Goal: Information Seeking & Learning: Learn about a topic

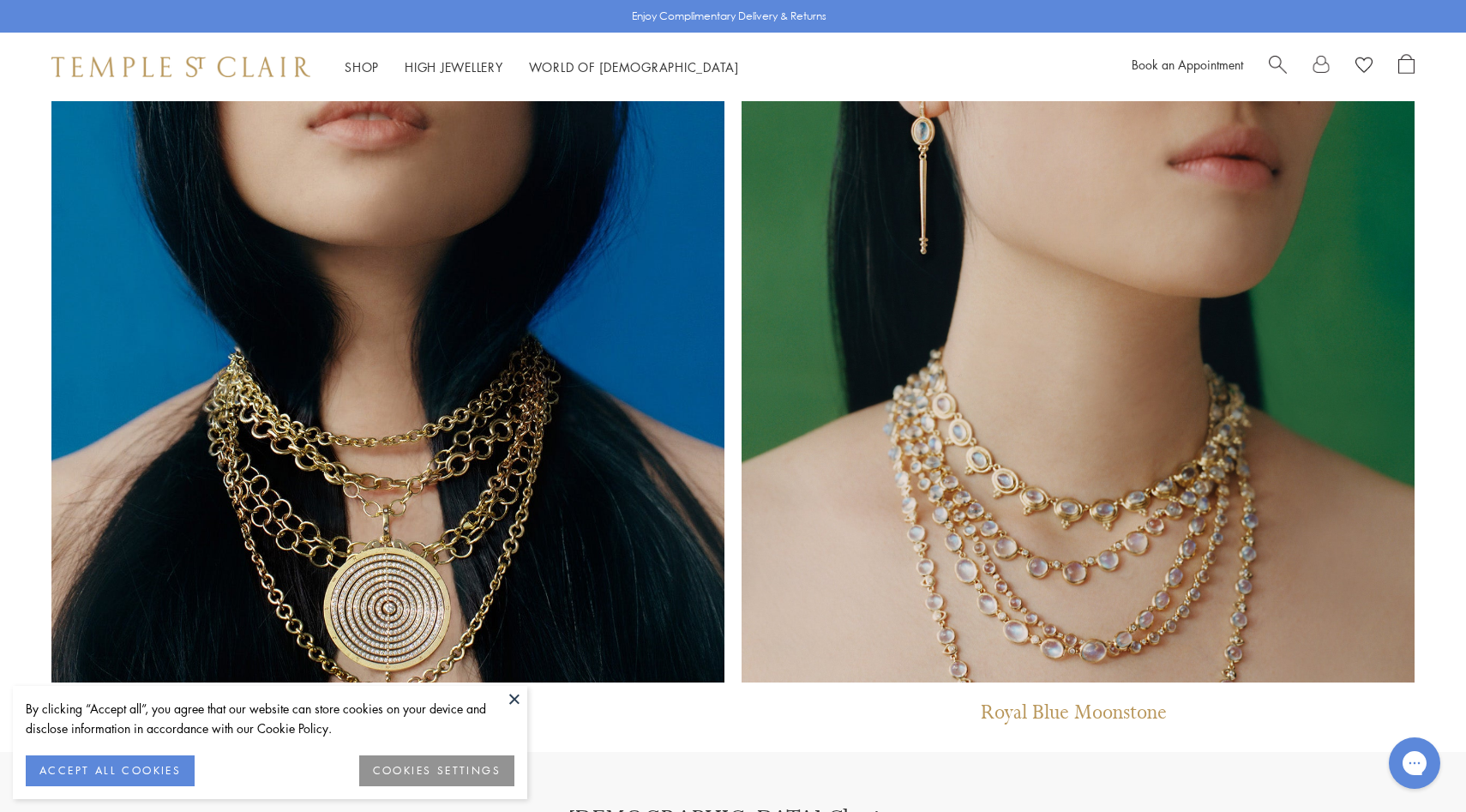
scroll to position [1914, 0]
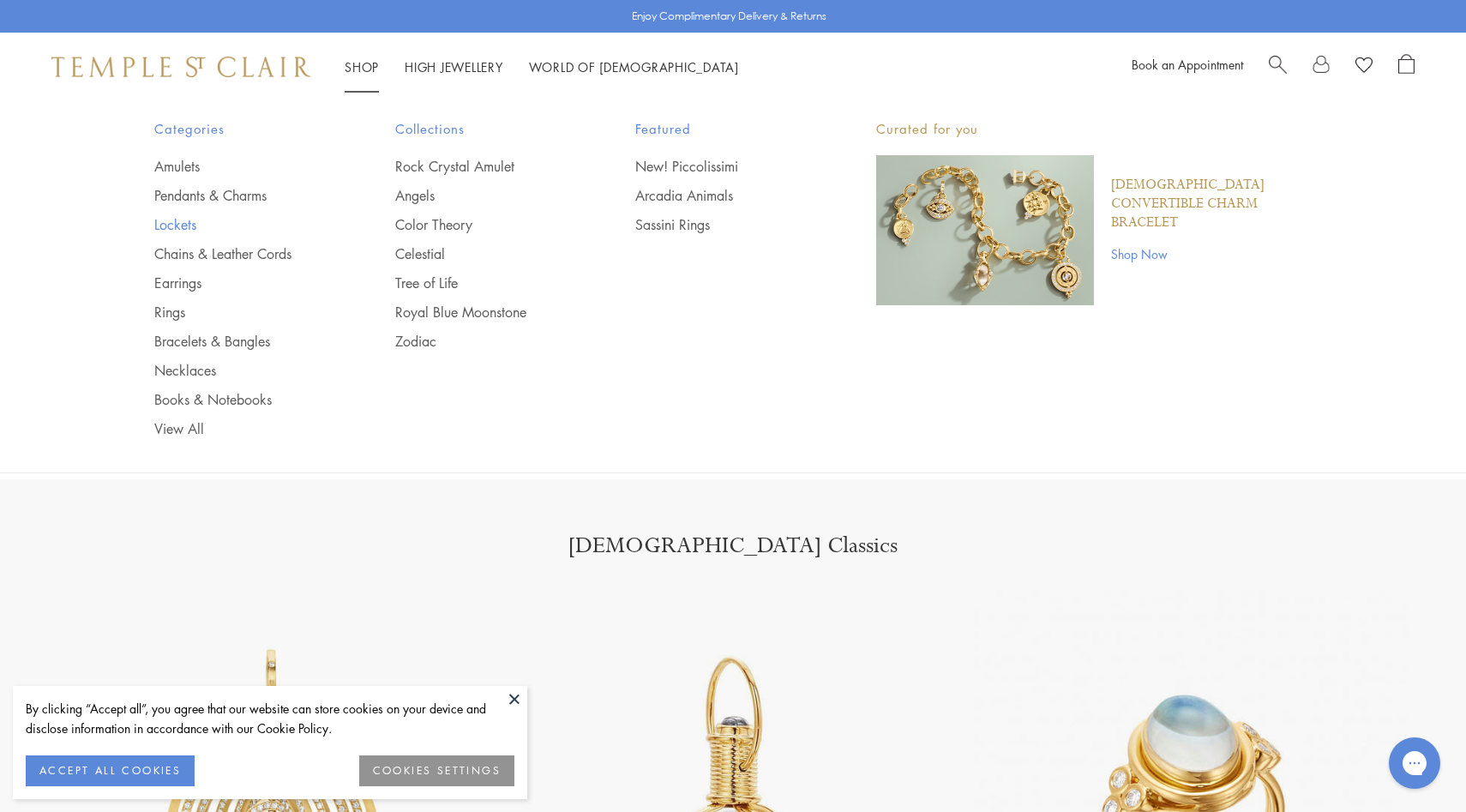
click at [179, 233] on link "Lockets" at bounding box center [240, 225] width 172 height 19
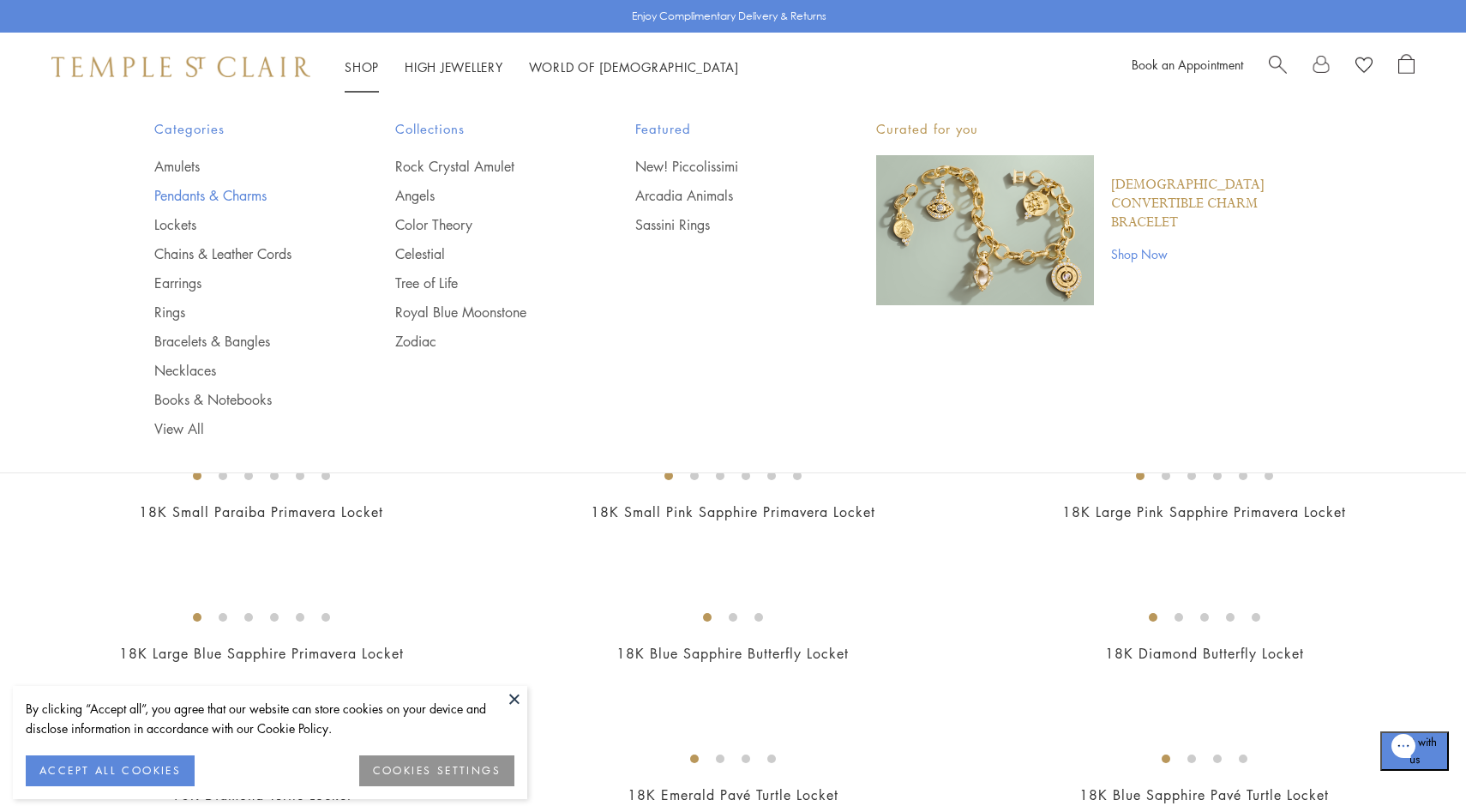
click at [246, 189] on link "Pendants & Charms" at bounding box center [240, 195] width 172 height 19
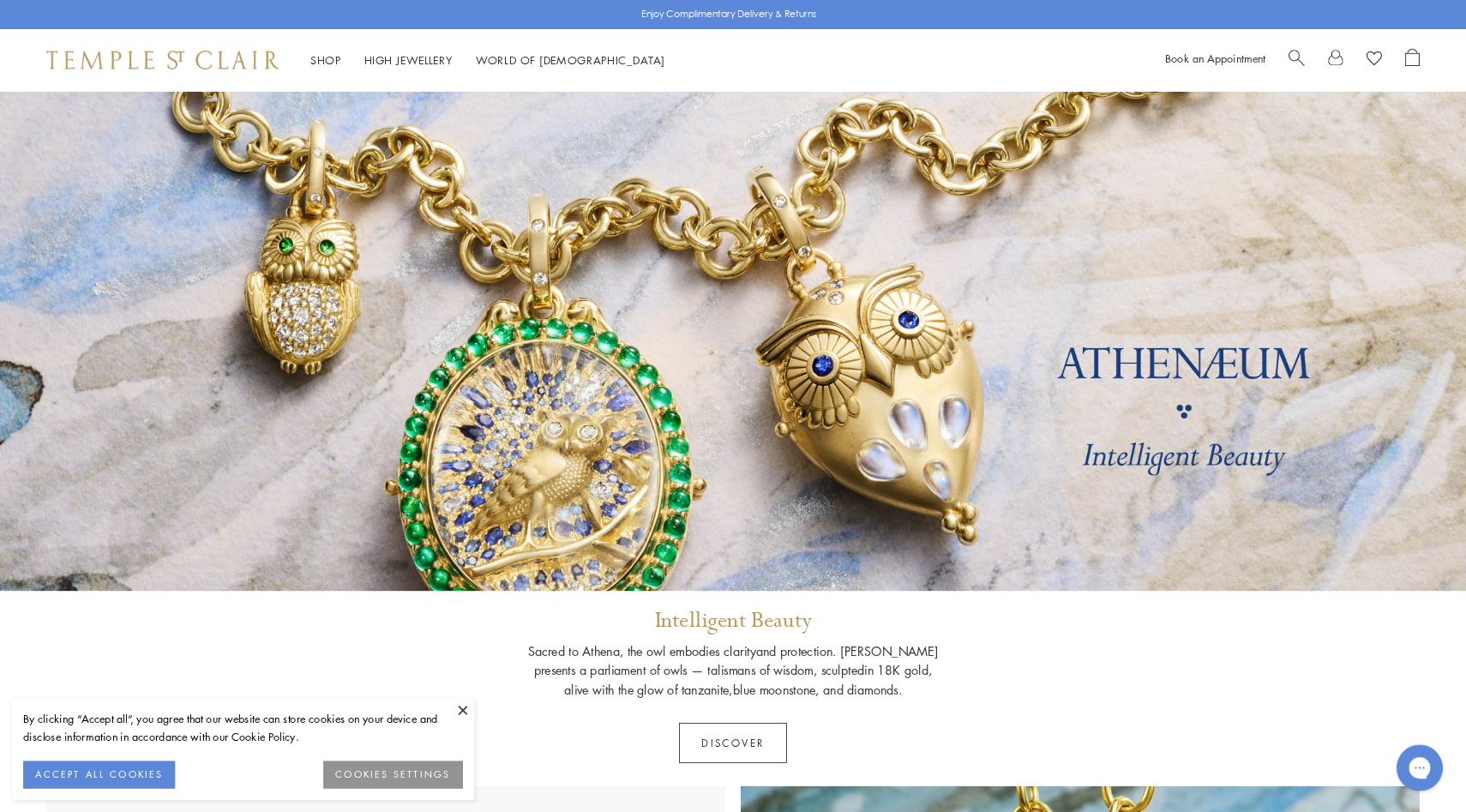
scroll to position [56, 0]
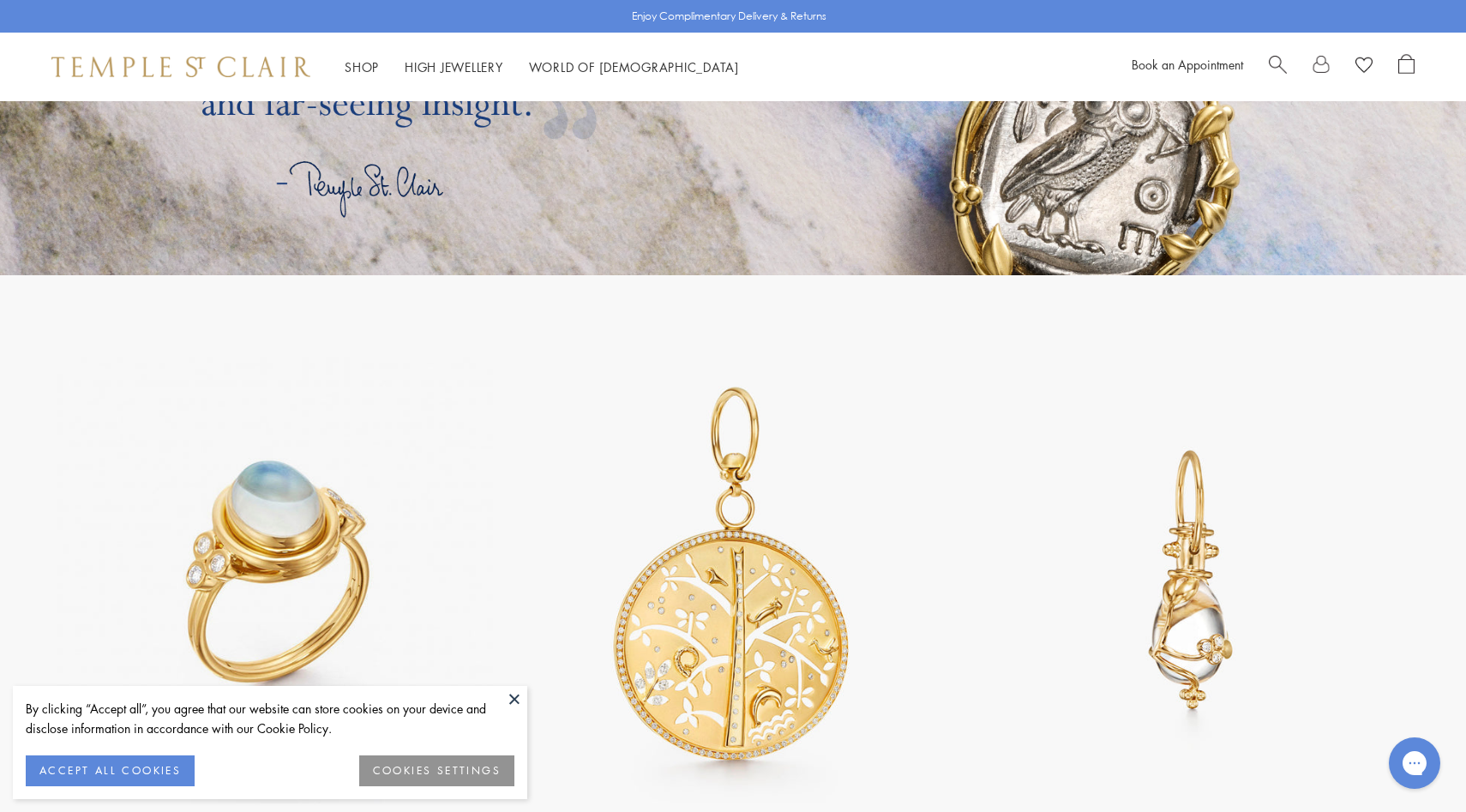
scroll to position [3854, 0]
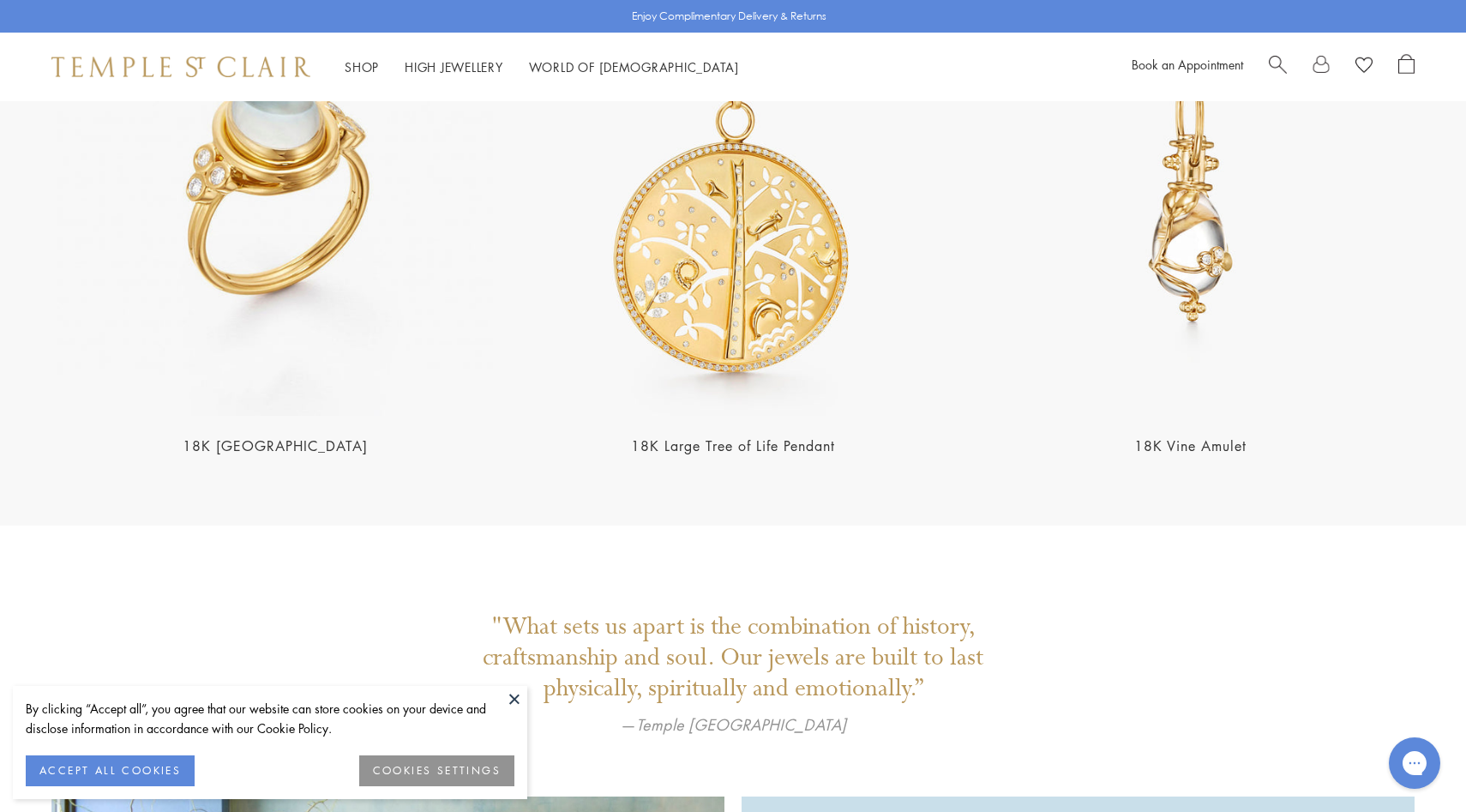
click at [510, 700] on button at bounding box center [514, 698] width 26 height 26
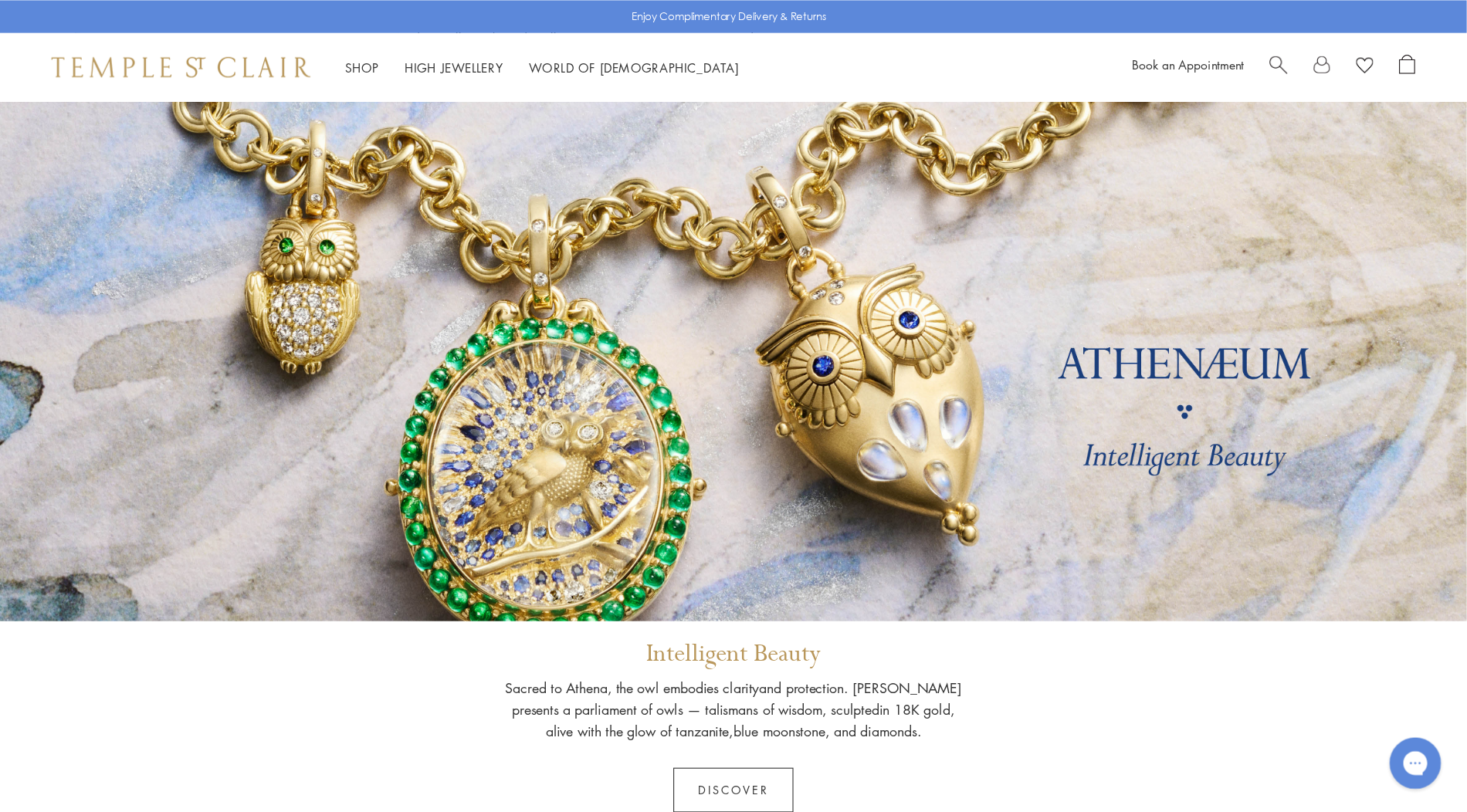
scroll to position [62, 0]
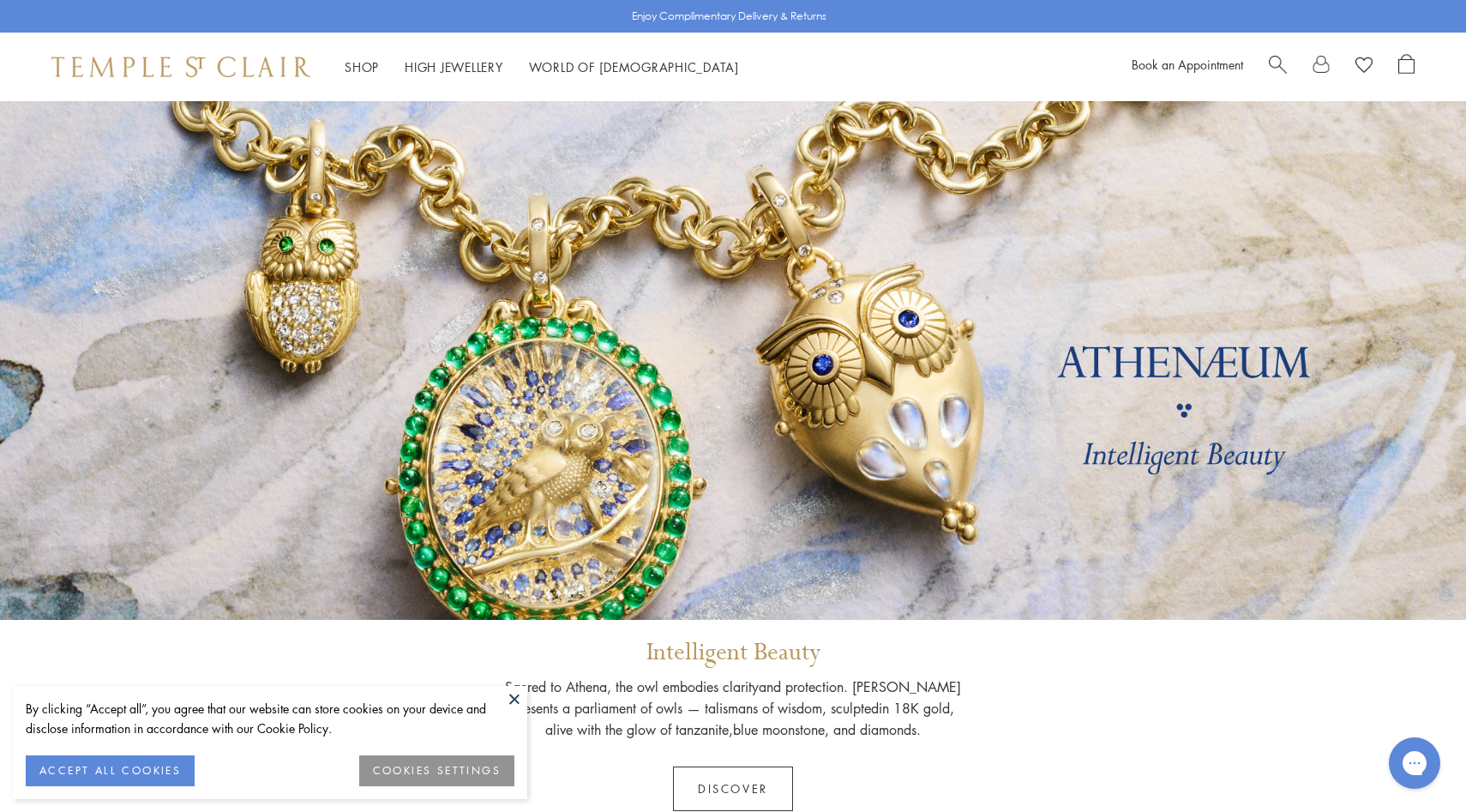
scroll to position [84, 0]
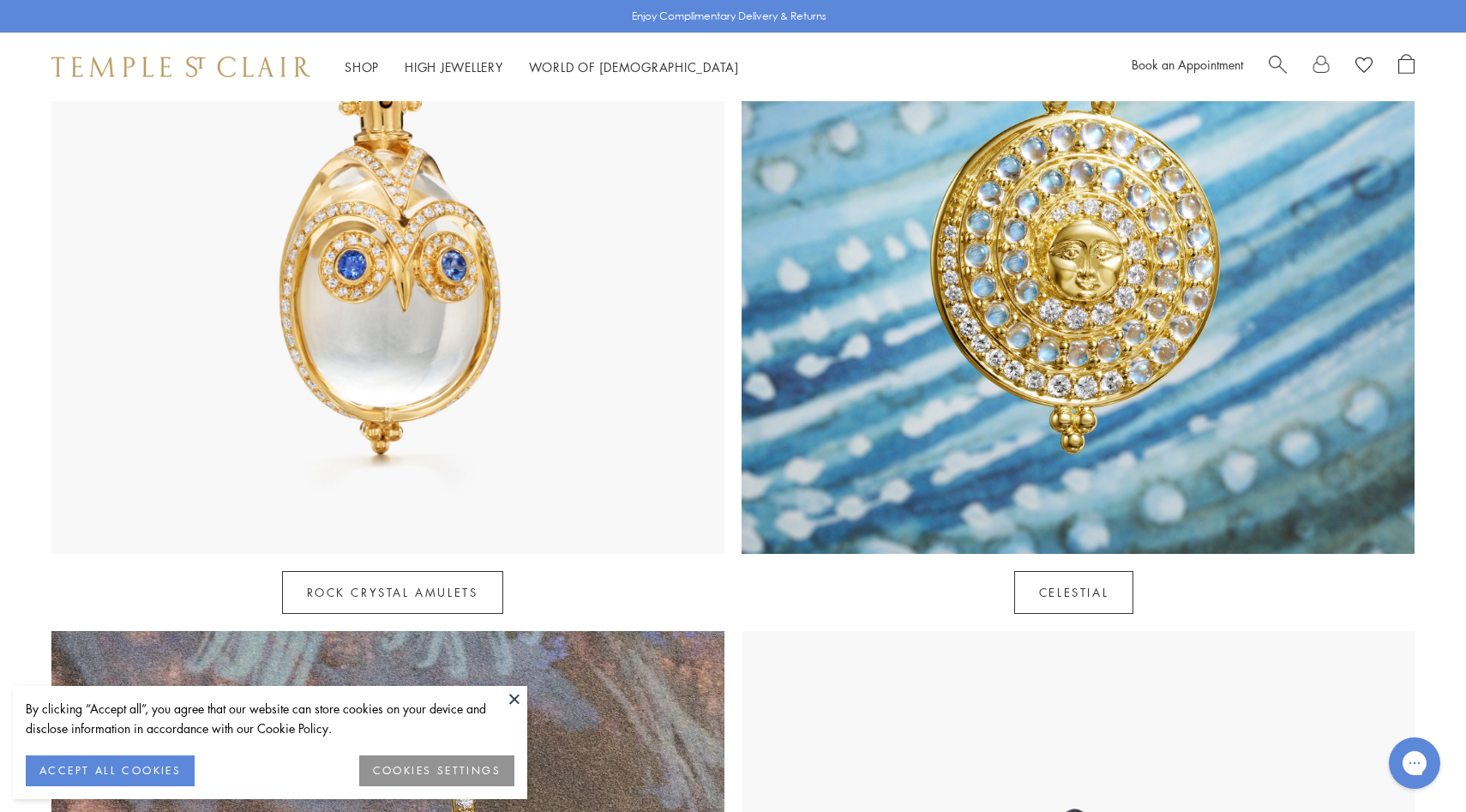
scroll to position [1059, 0]
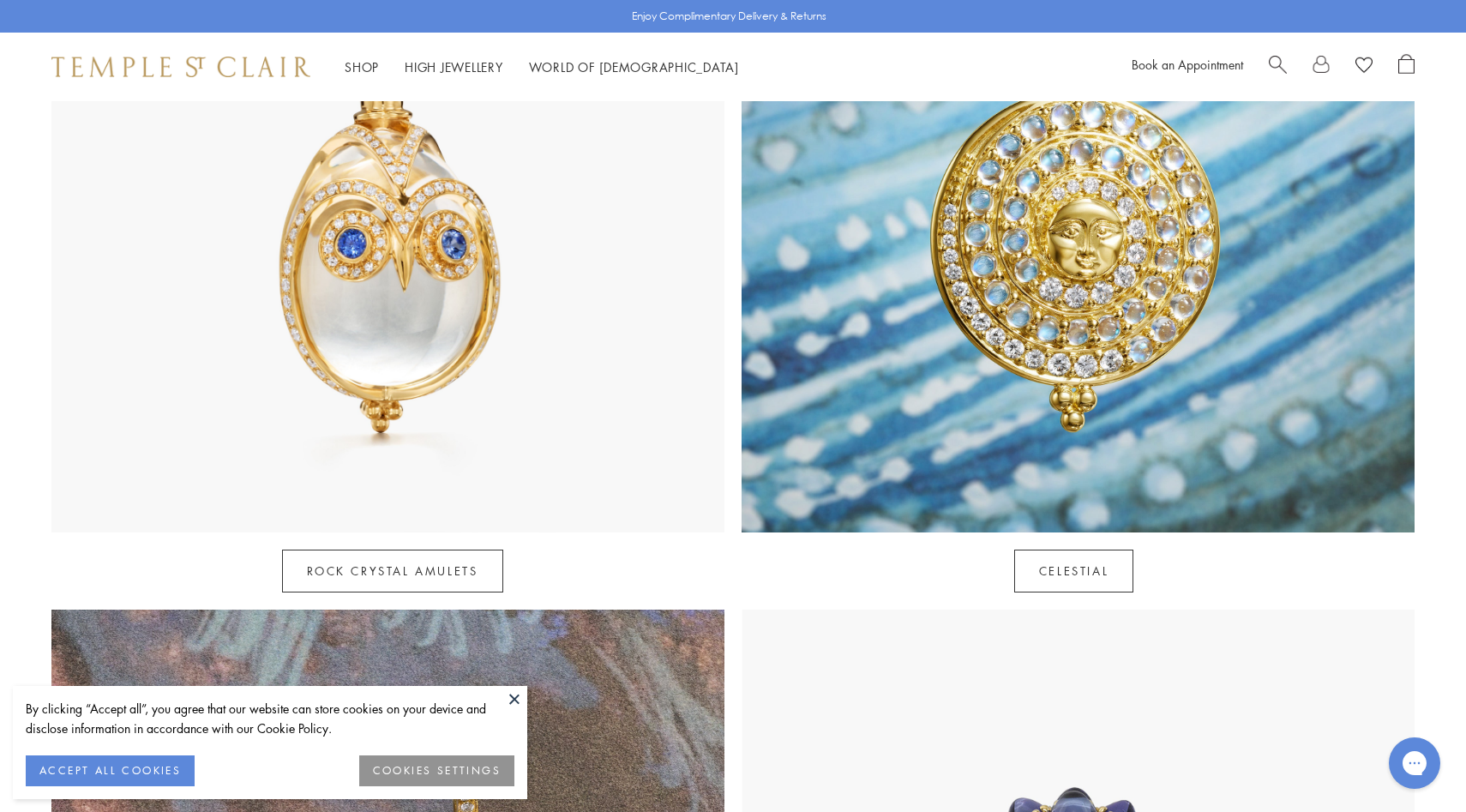
click at [513, 701] on button at bounding box center [514, 698] width 26 height 26
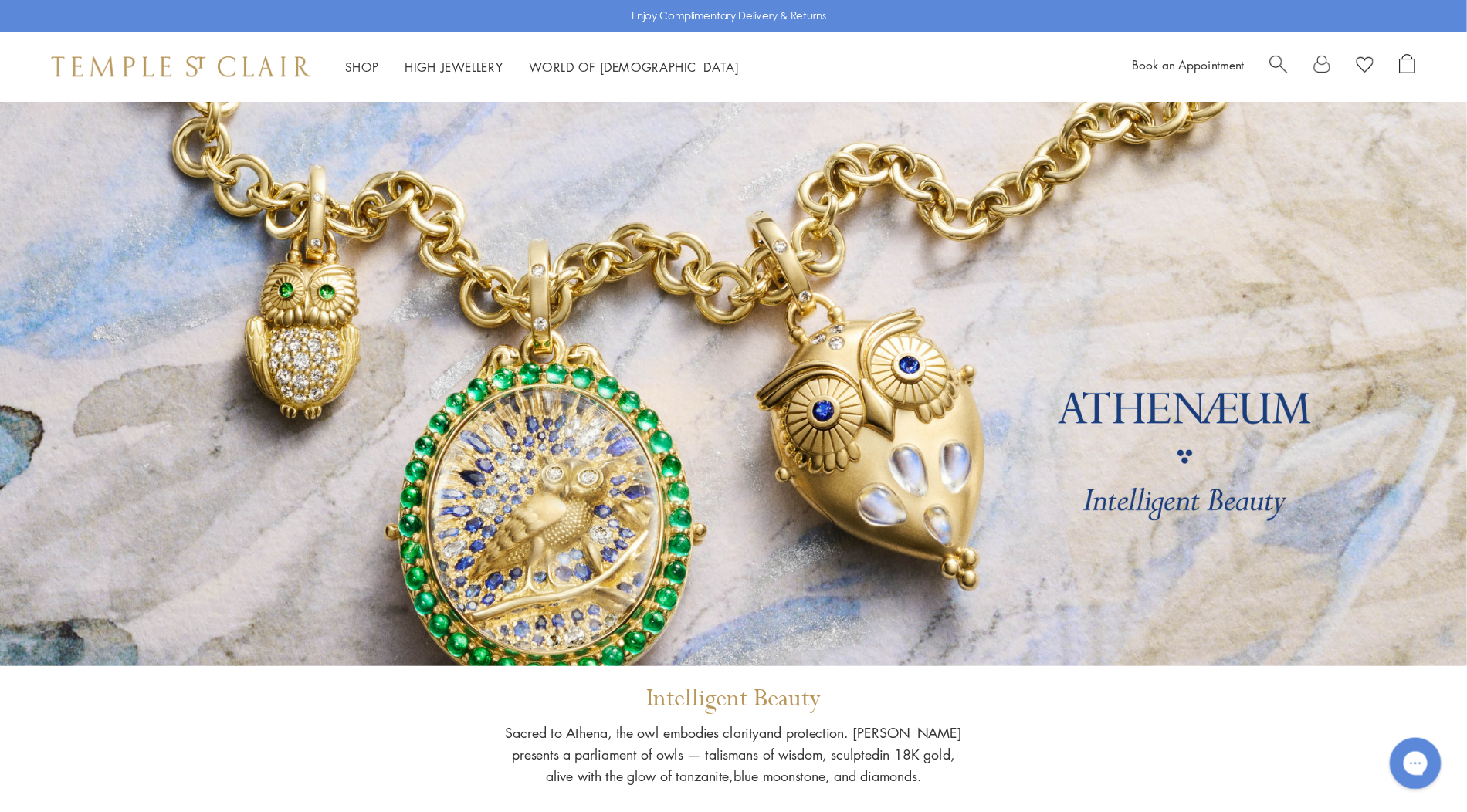
scroll to position [0, 0]
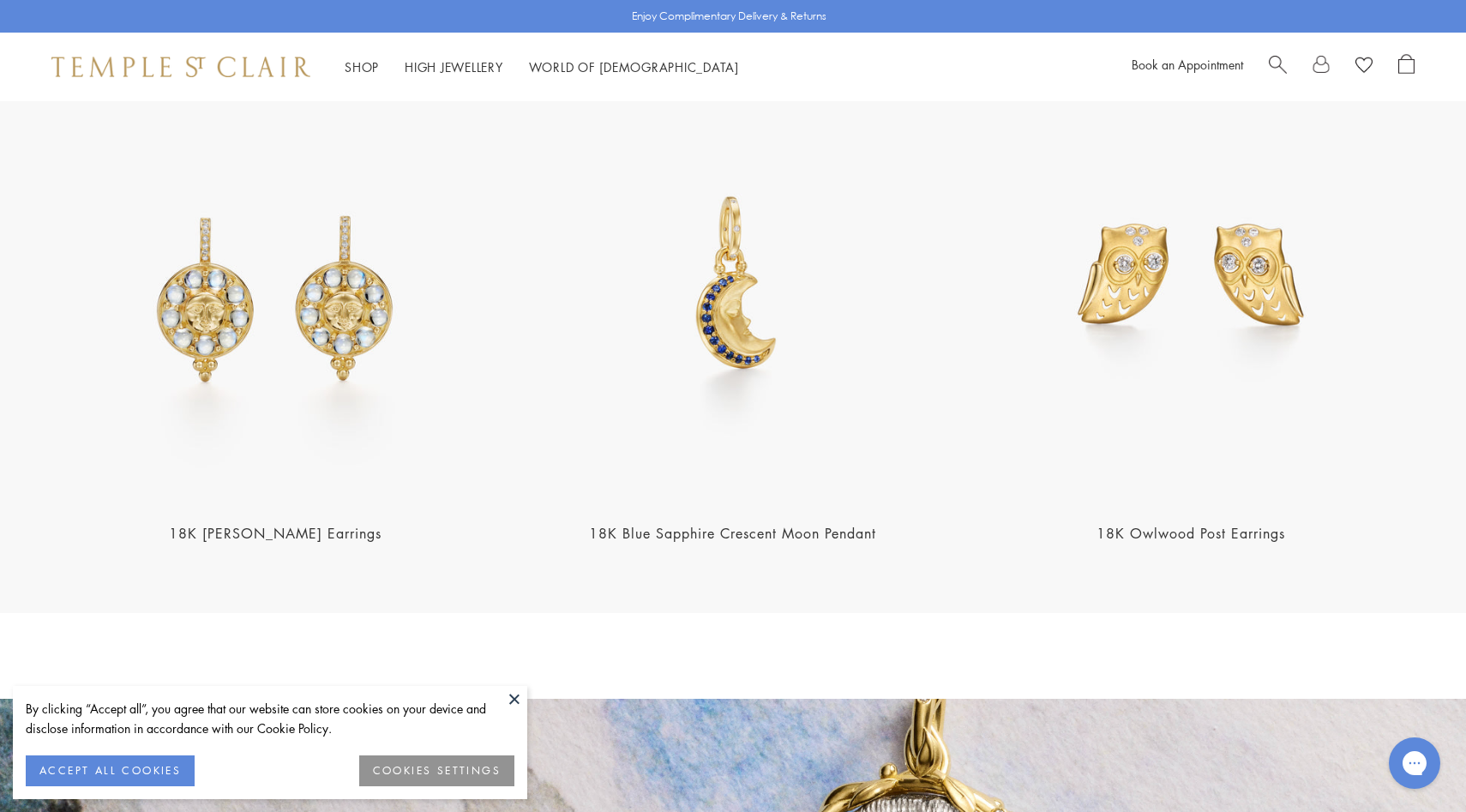
scroll to position [2452, 0]
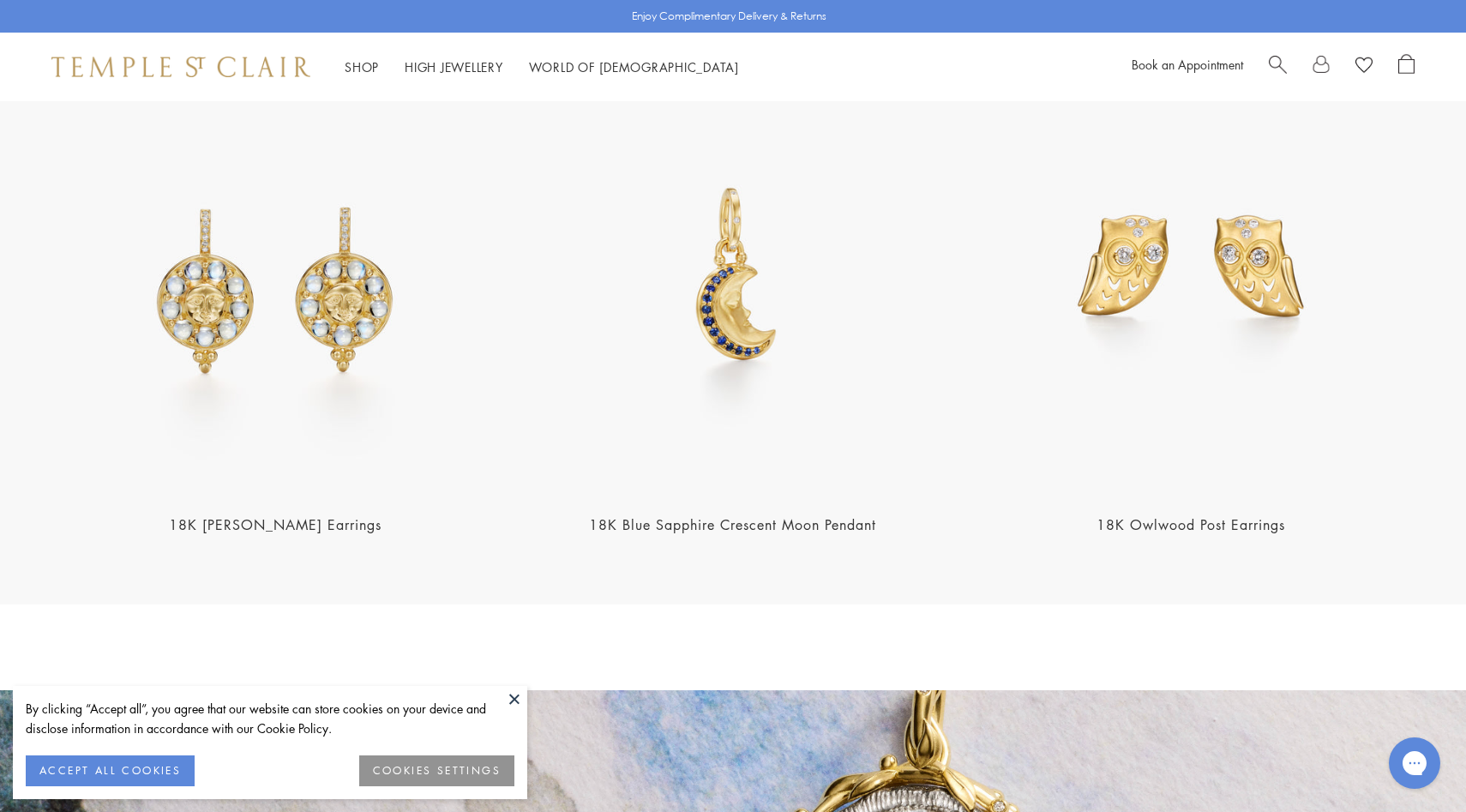
click at [716, 291] on img at bounding box center [733, 271] width 447 height 447
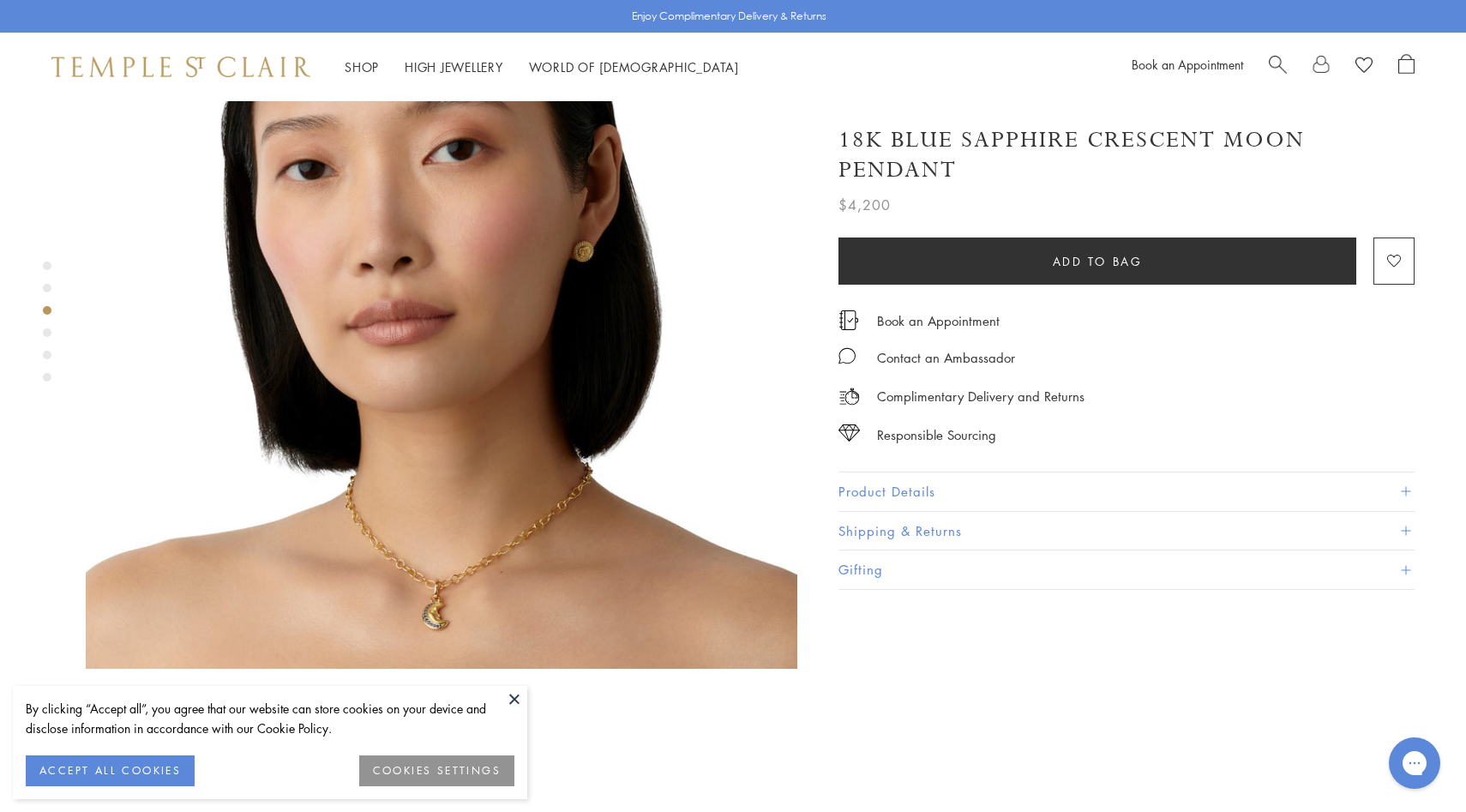
scroll to position [1619, 0]
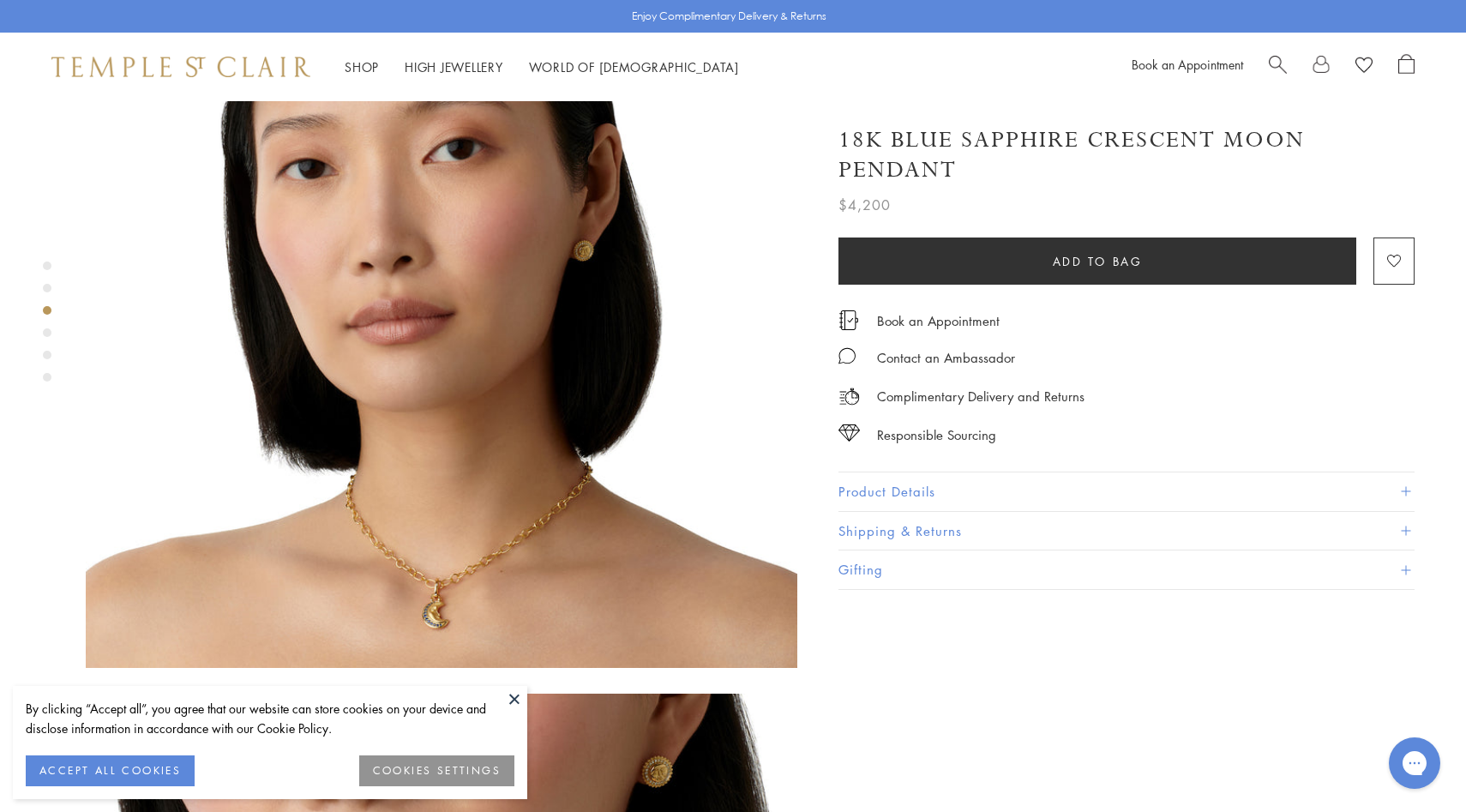
click at [445, 521] on img at bounding box center [442, 312] width 711 height 711
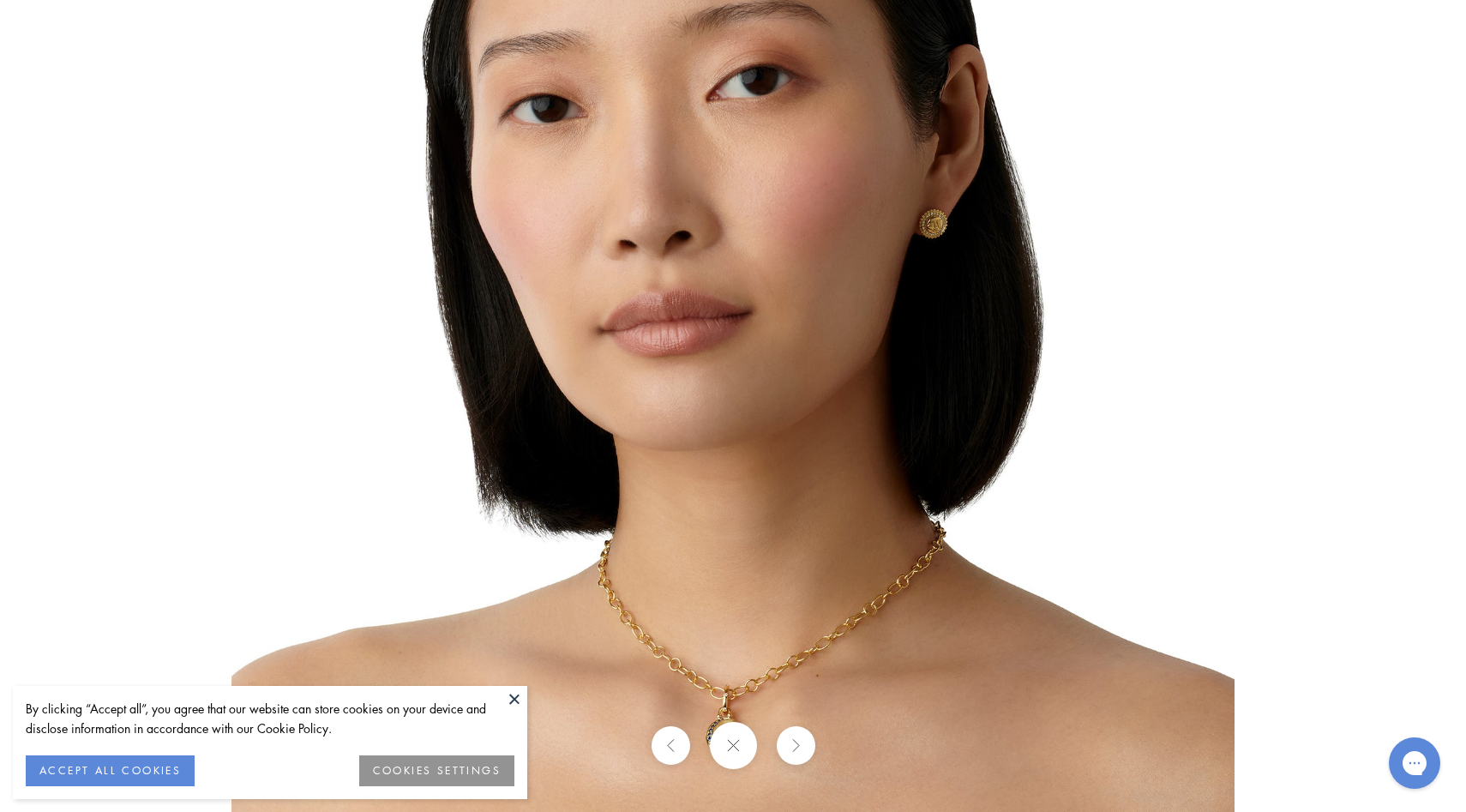
click at [744, 740] on button at bounding box center [732, 744] width 47 height 47
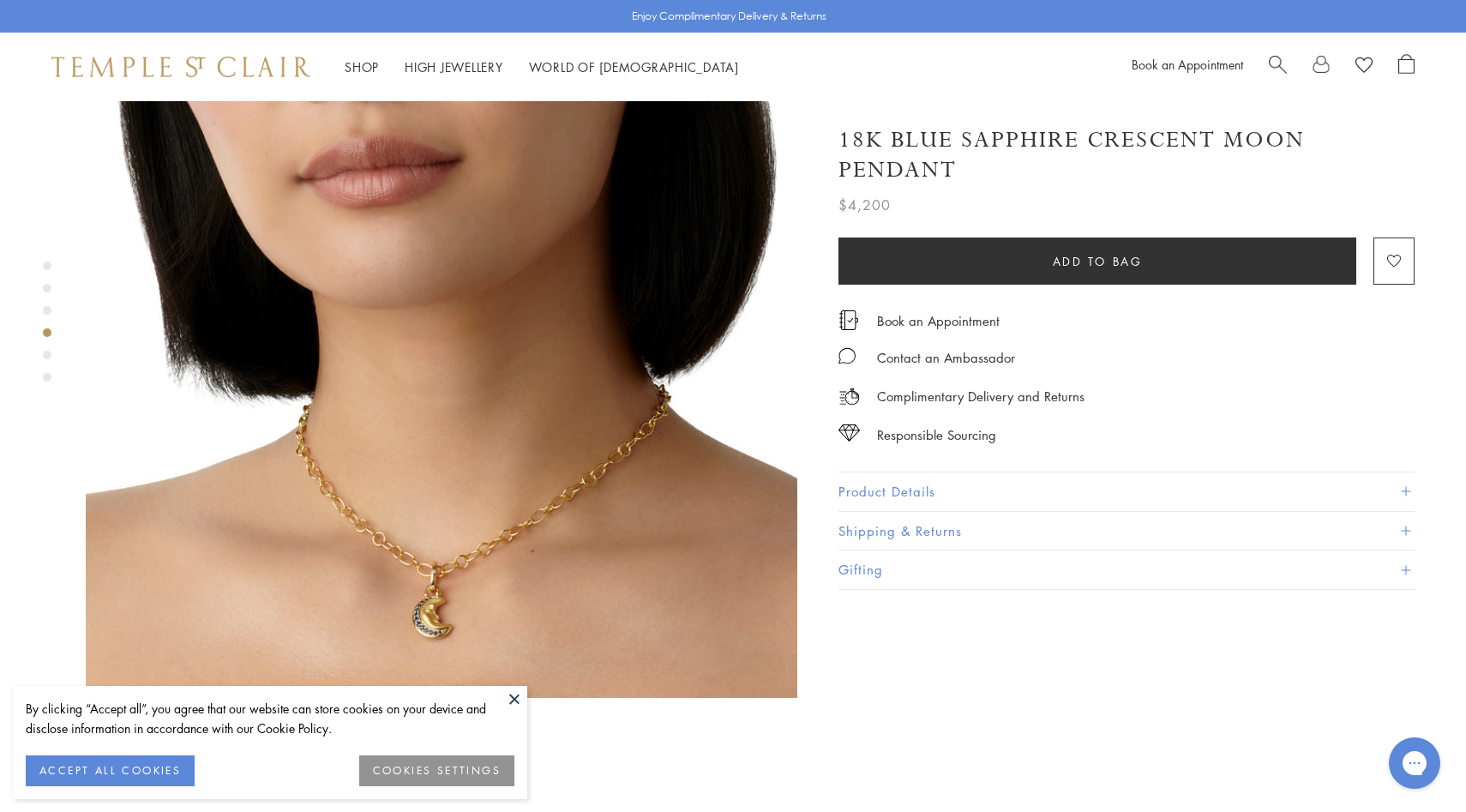
scroll to position [2327, 0]
click at [435, 499] on img at bounding box center [442, 341] width 711 height 711
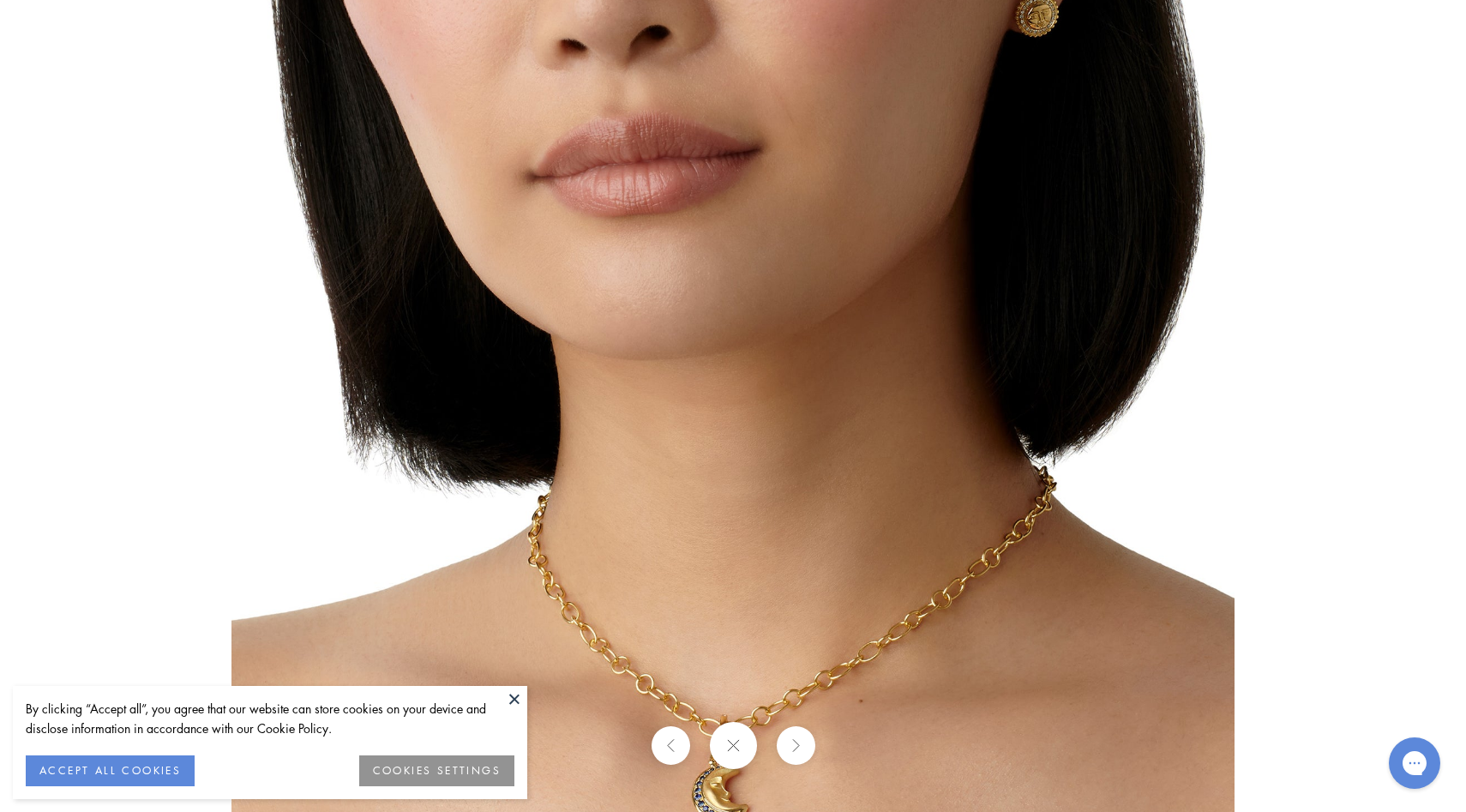
click at [524, 350] on img at bounding box center [733, 406] width 1003 height 1003
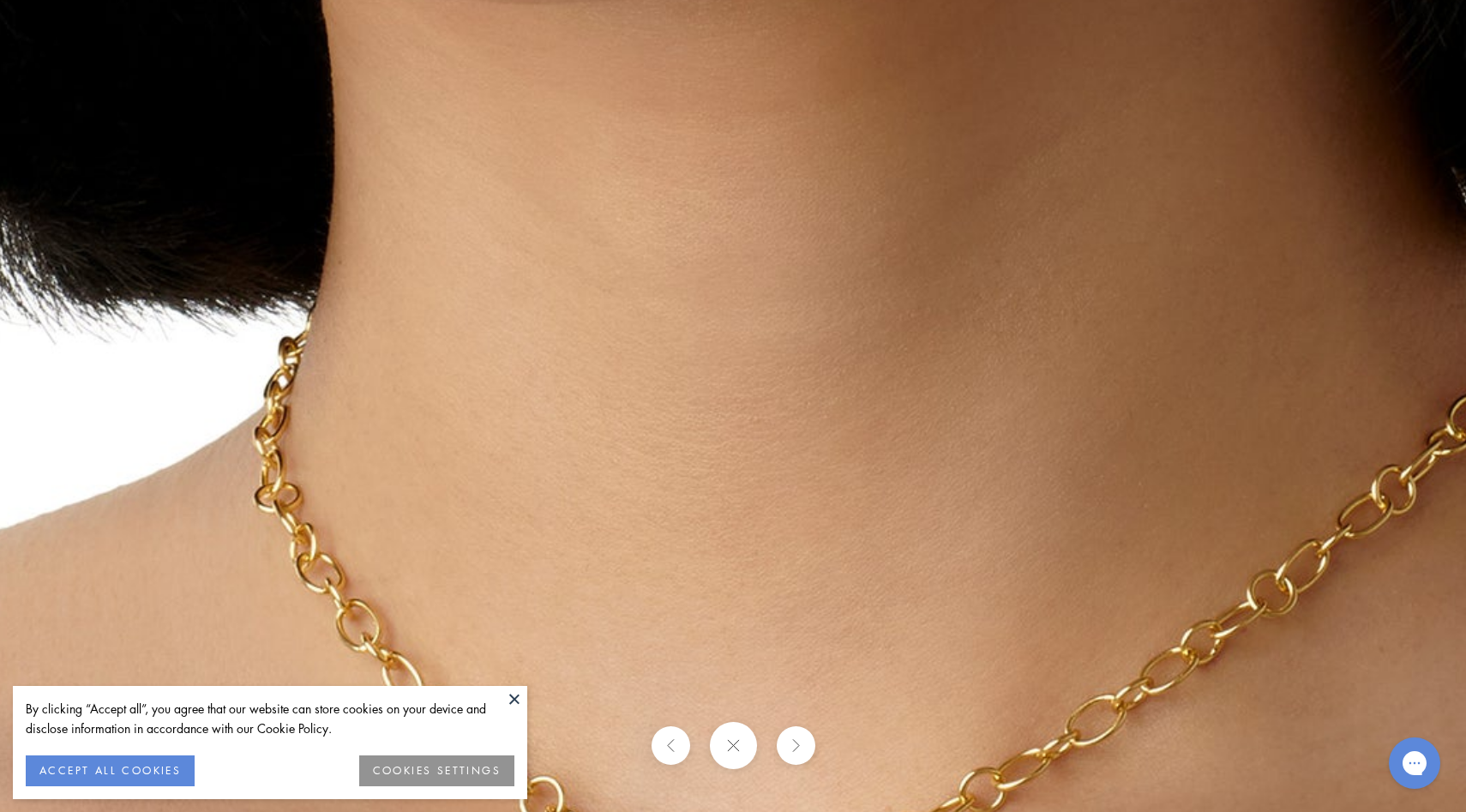
drag, startPoint x: 580, startPoint y: 423, endPoint x: 256, endPoint y: -44, distance: 568.4
click at [256, 0] on html "By clicking “Accept all”, you agree that our website can store cookies on your …" at bounding box center [733, 808] width 1466 height 6271
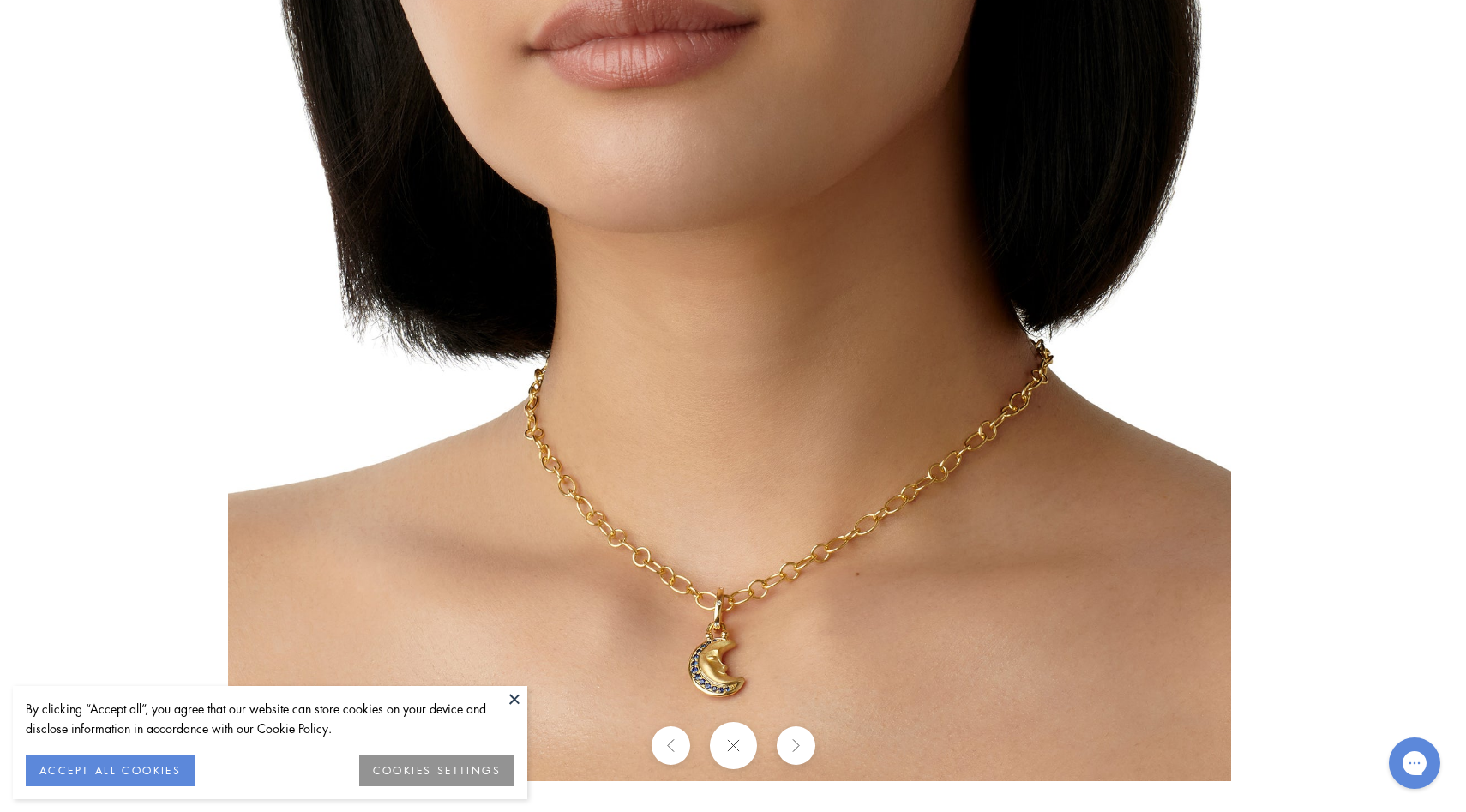
drag, startPoint x: 596, startPoint y: 538, endPoint x: 577, endPoint y: 267, distance: 271.7
click at [577, 267] on img at bounding box center [730, 280] width 1003 height 1003
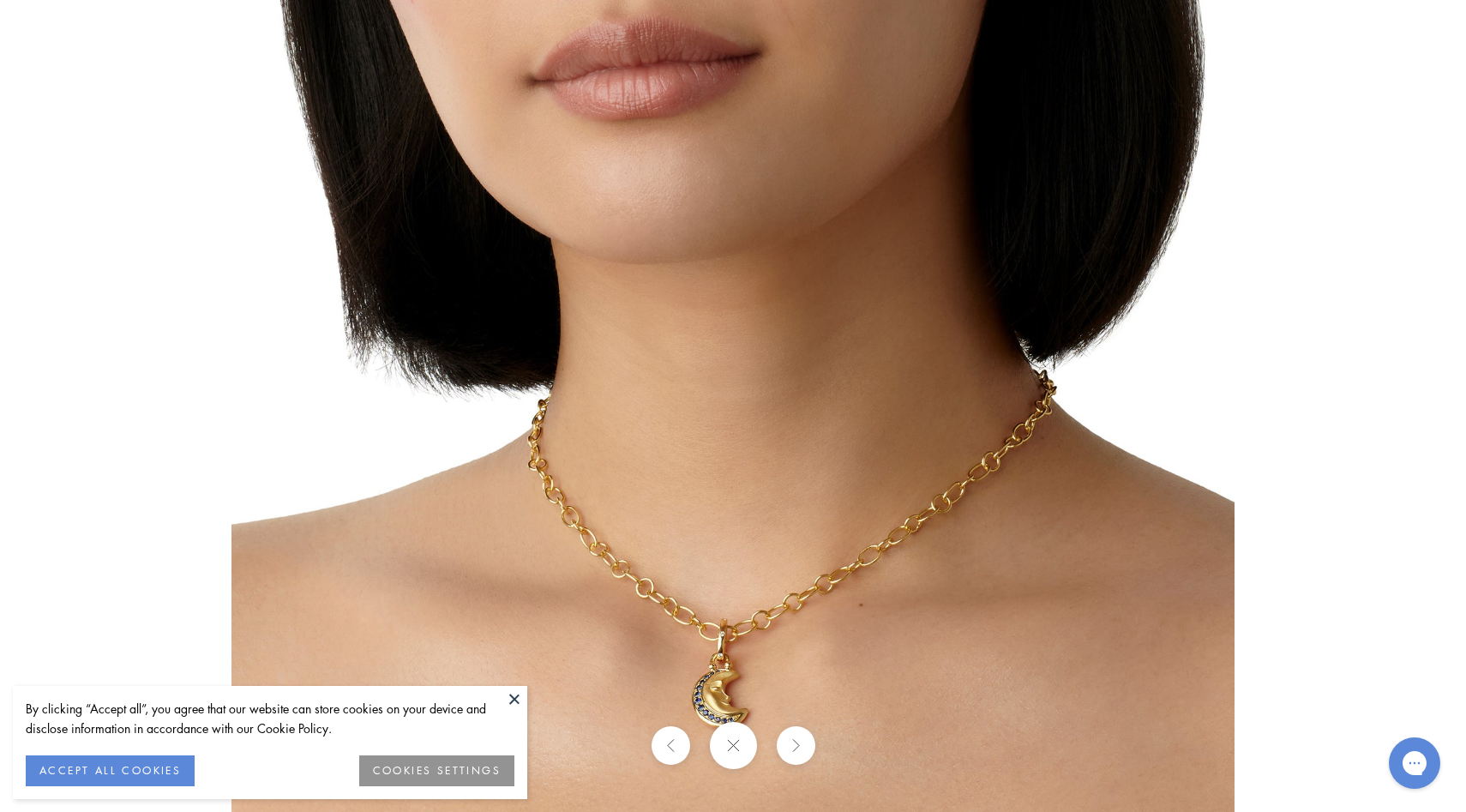
click at [577, 267] on img at bounding box center [733, 310] width 1003 height 1003
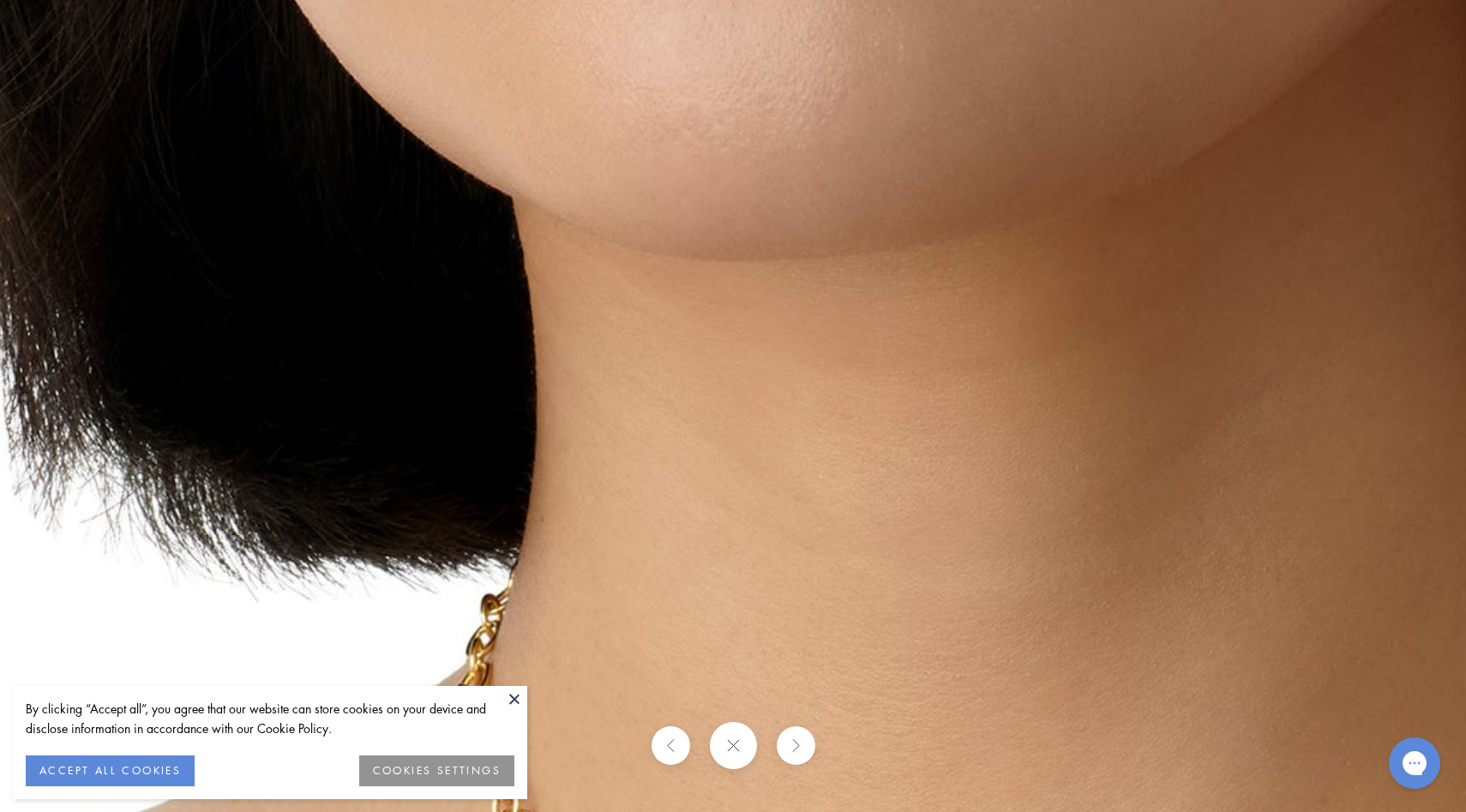
click at [577, 290] on img at bounding box center [961, 374] width 2469 height 2468
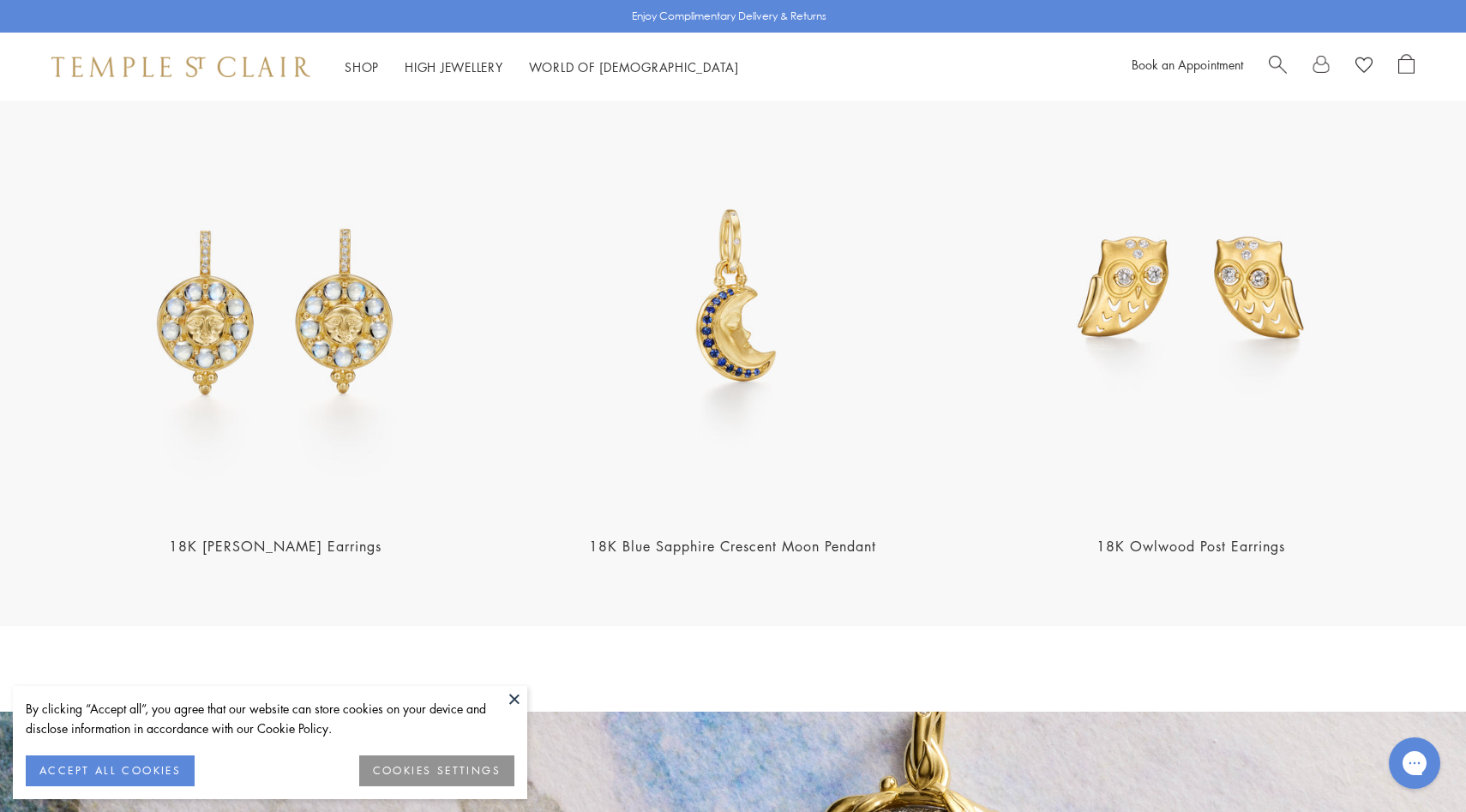
scroll to position [2429, 0]
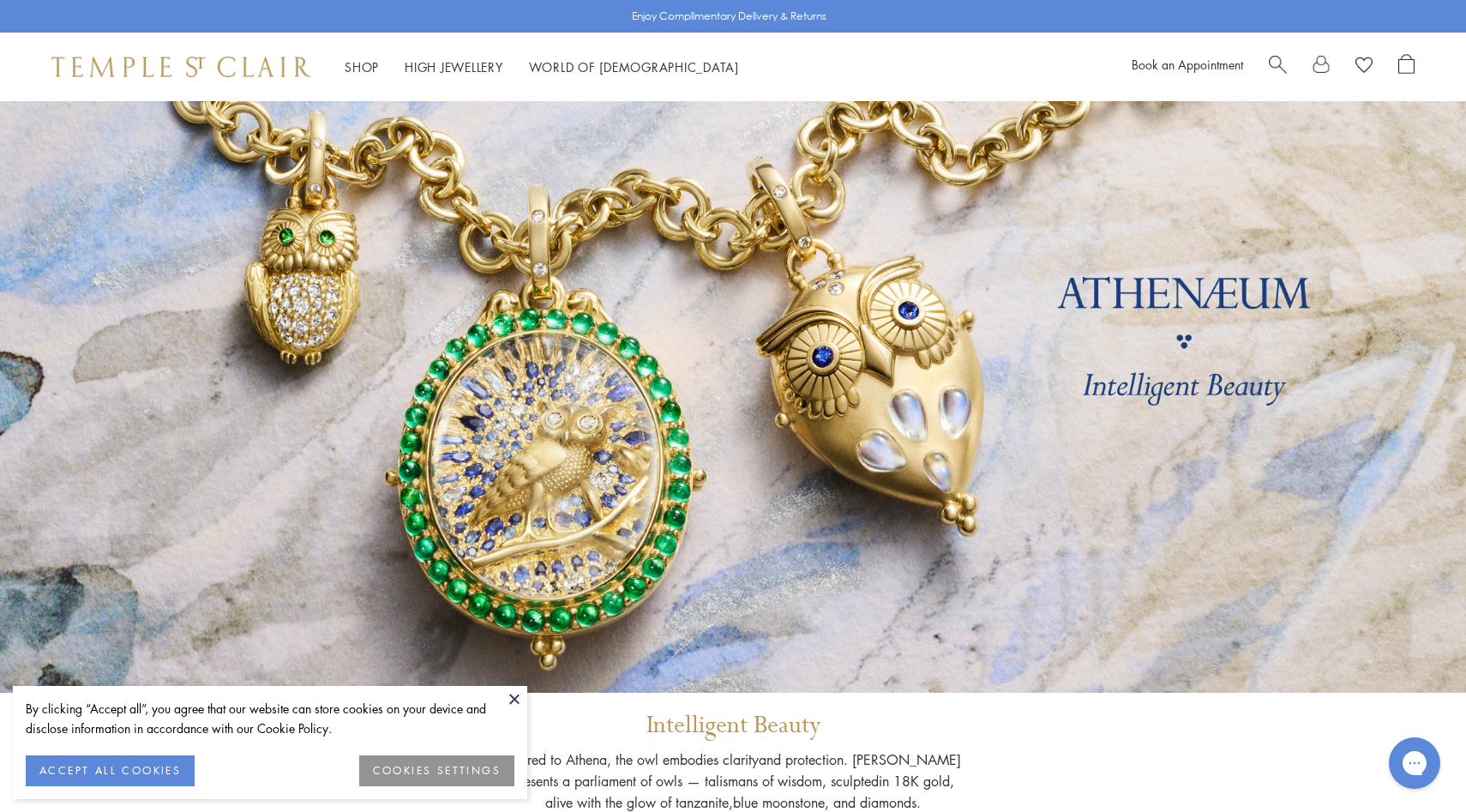
scroll to position [6, 0]
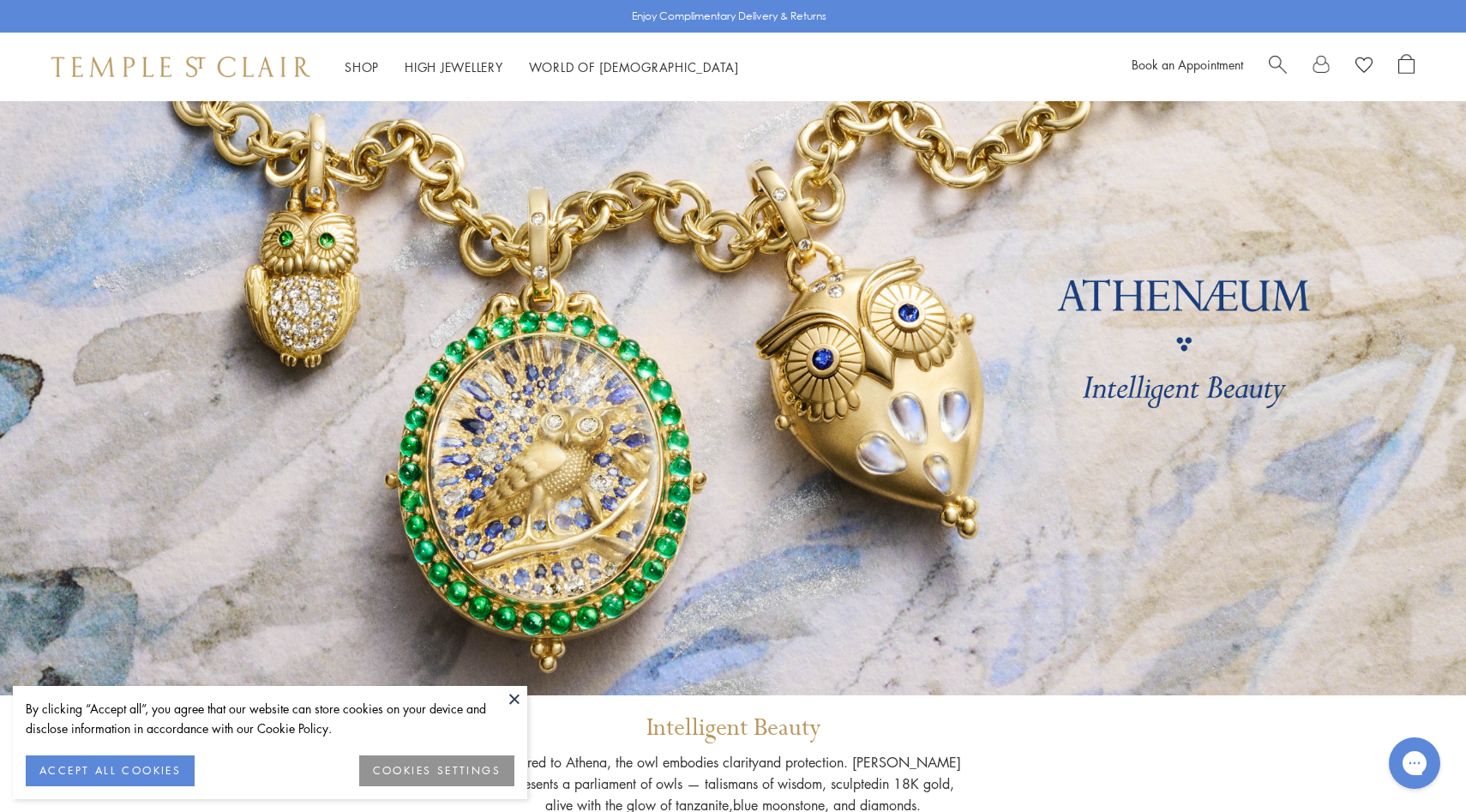
click at [513, 706] on button at bounding box center [514, 698] width 26 height 26
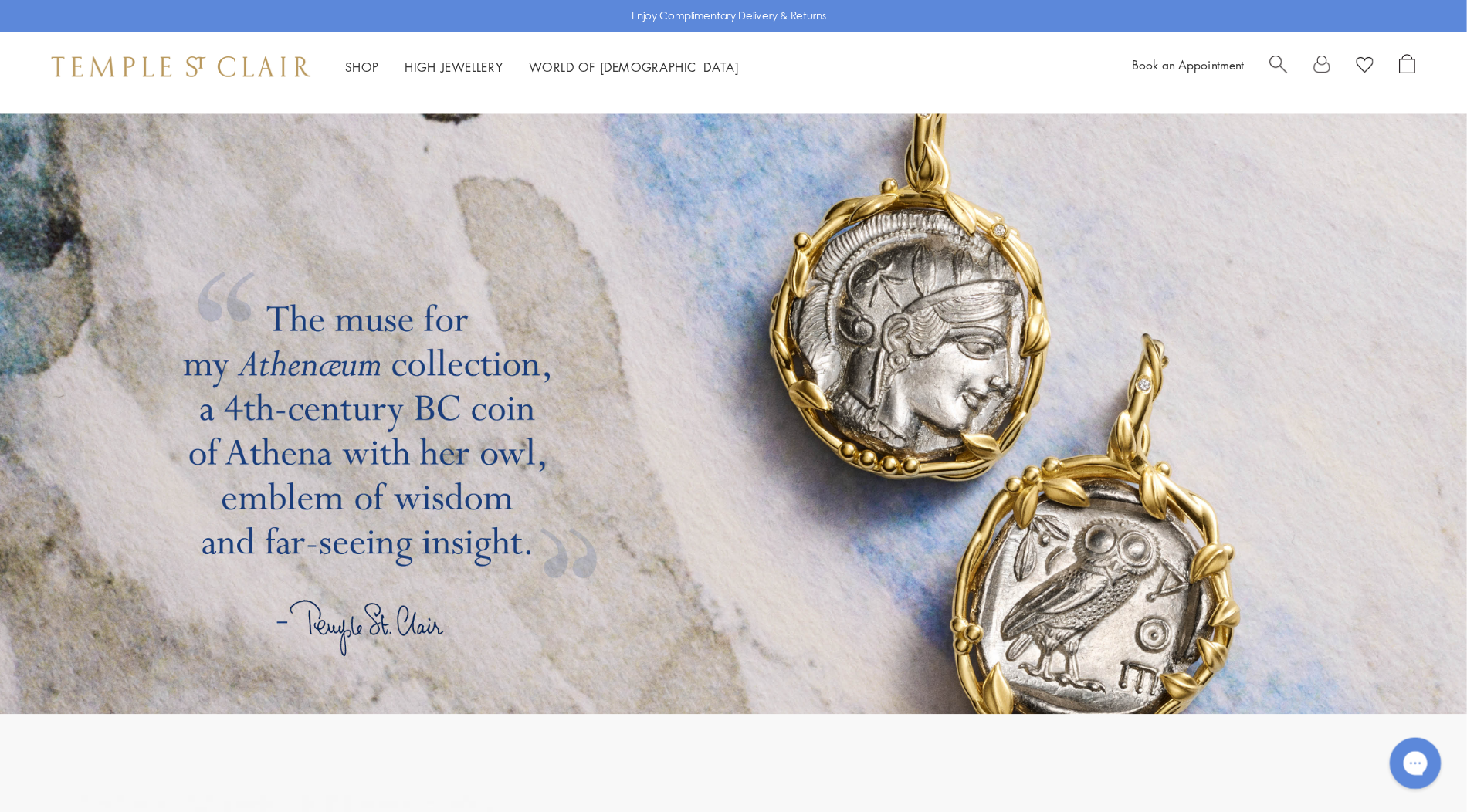
scroll to position [2726, 0]
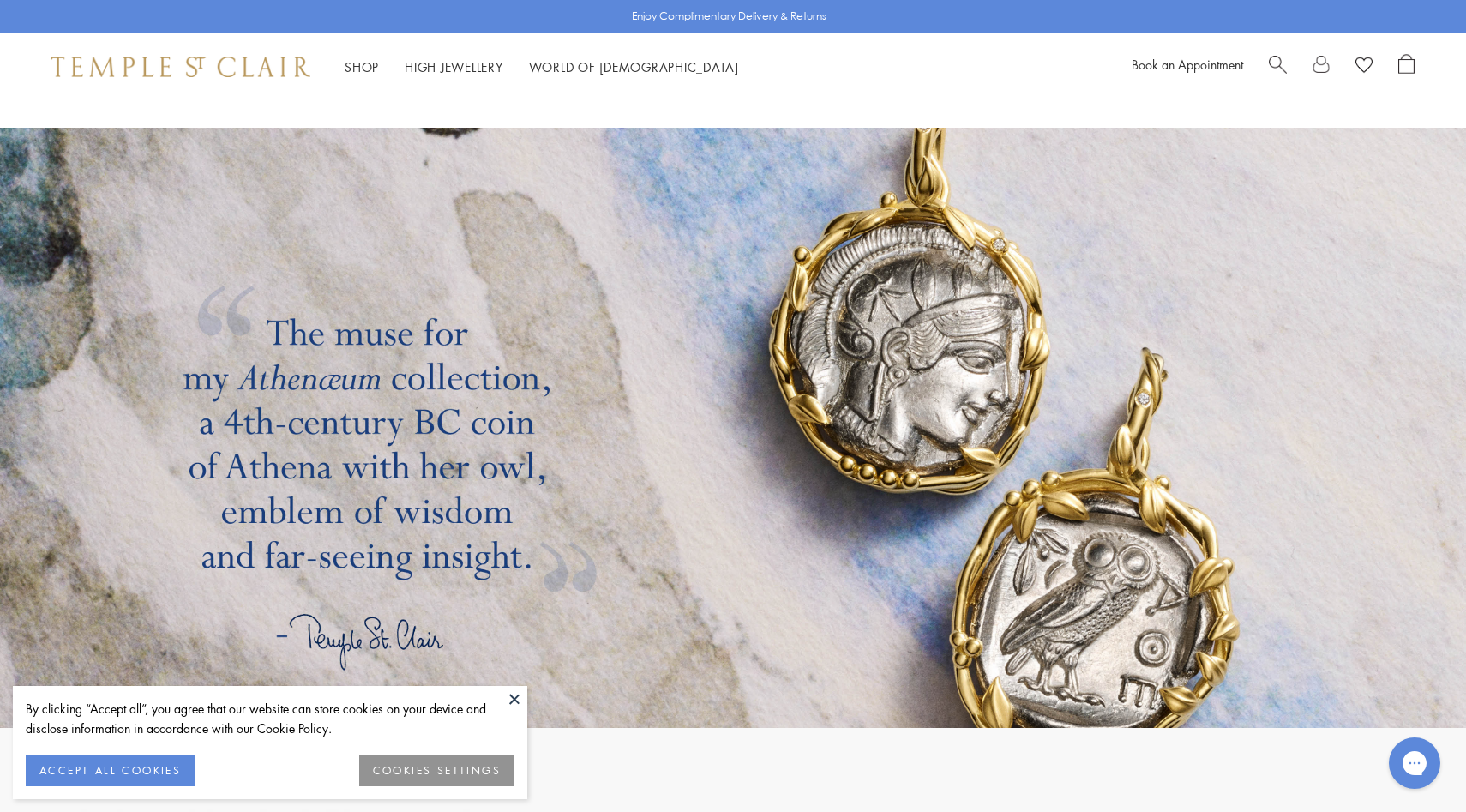
scroll to position [3018, 0]
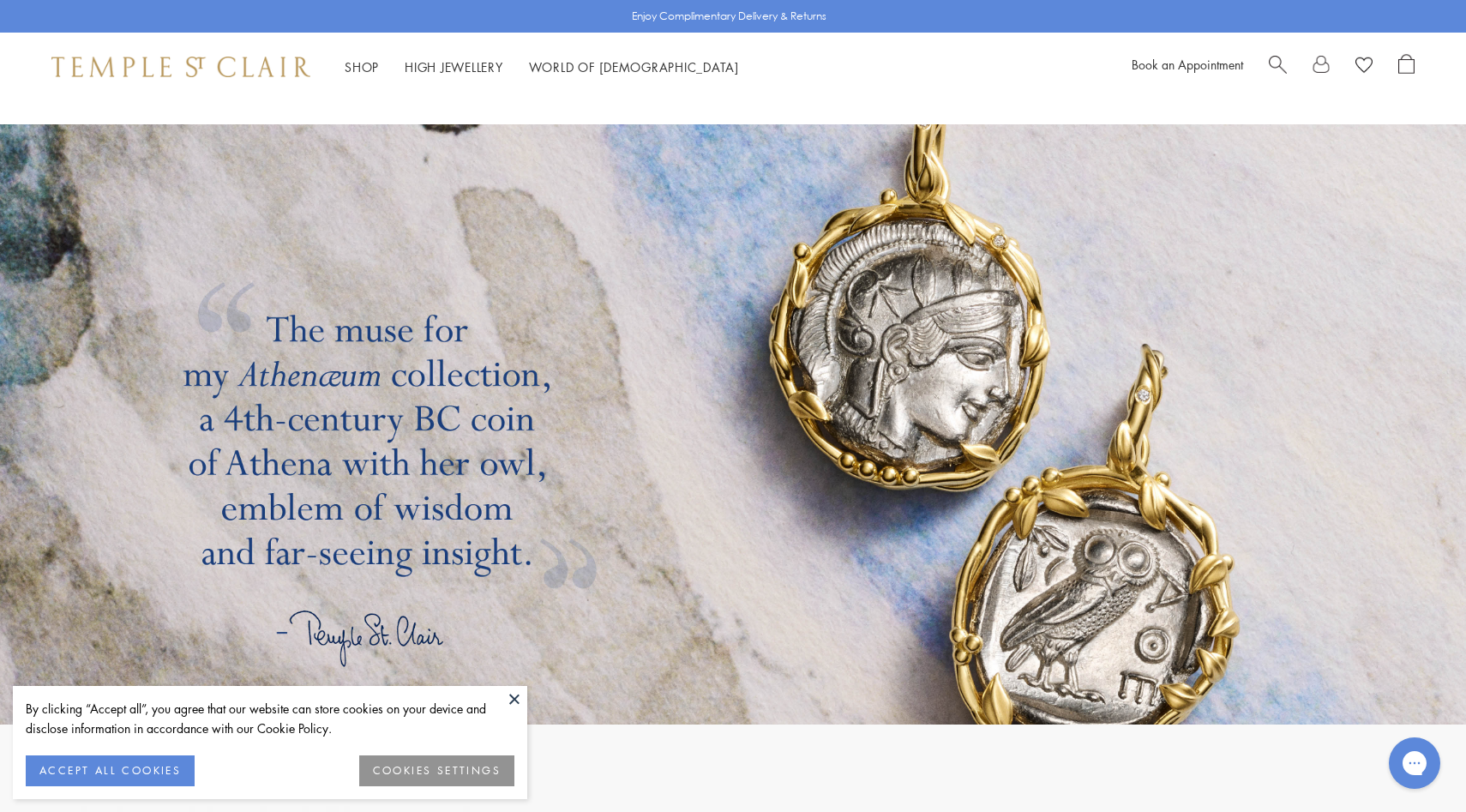
click at [518, 694] on button at bounding box center [514, 698] width 26 height 26
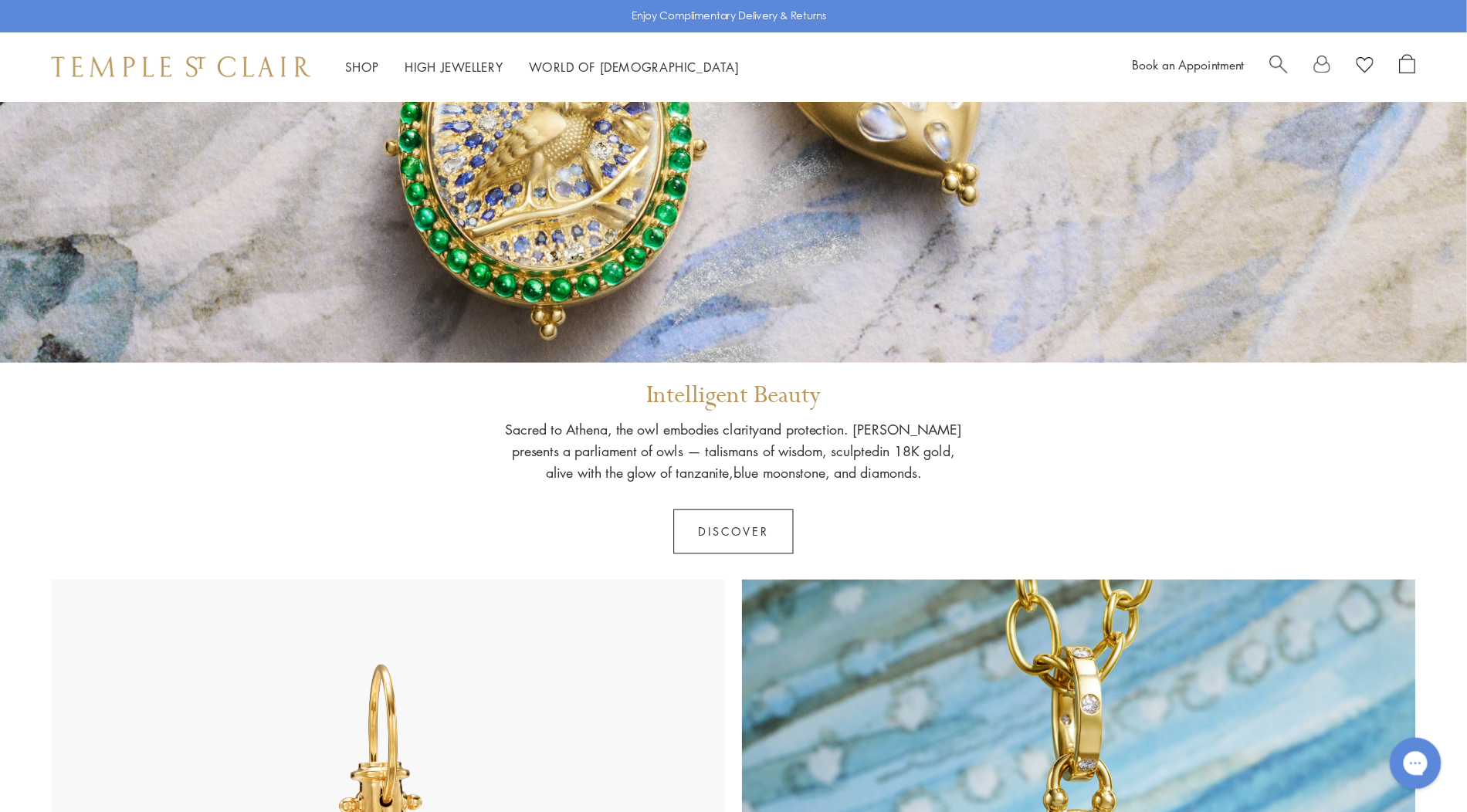
scroll to position [0, 0]
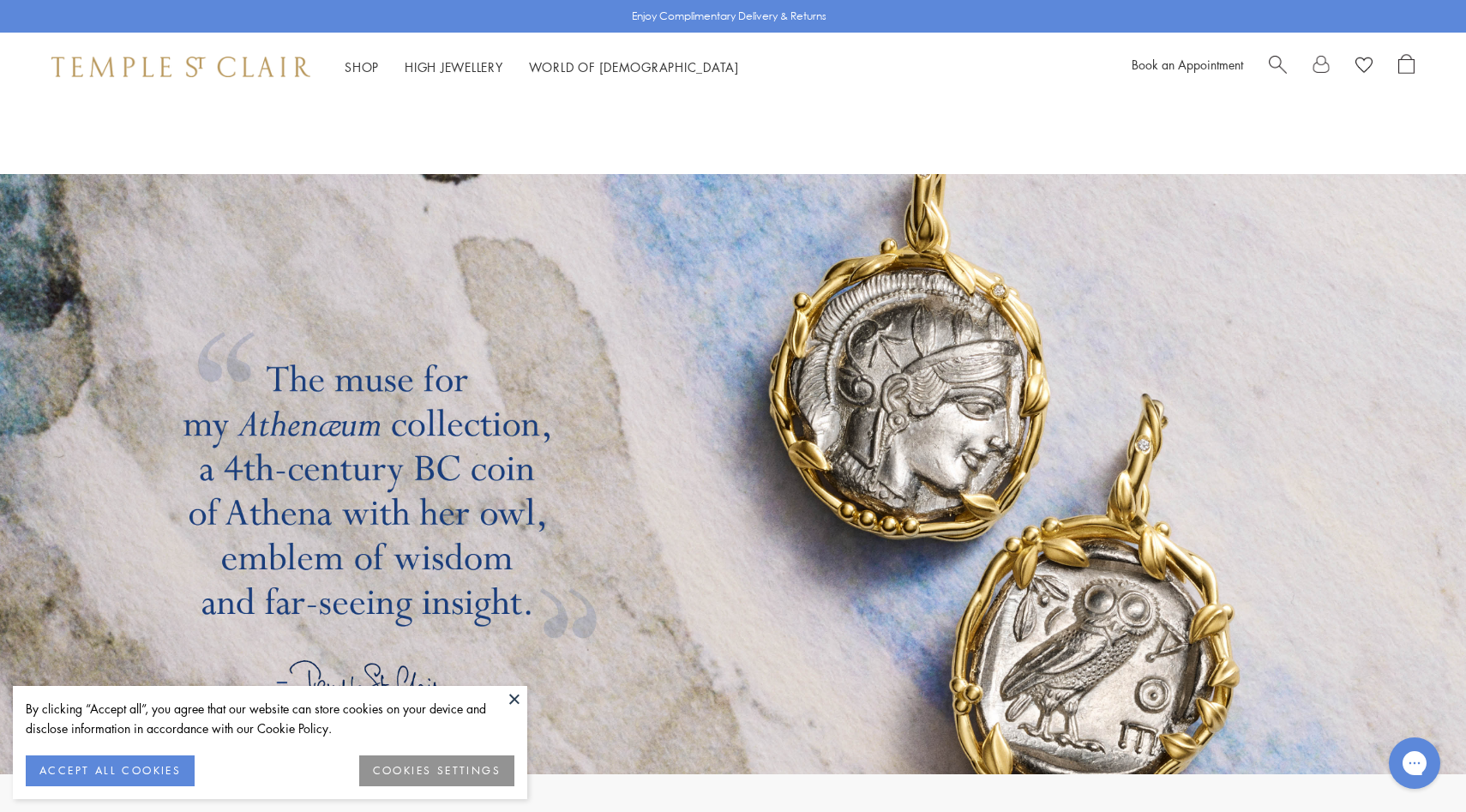
scroll to position [2965, 0]
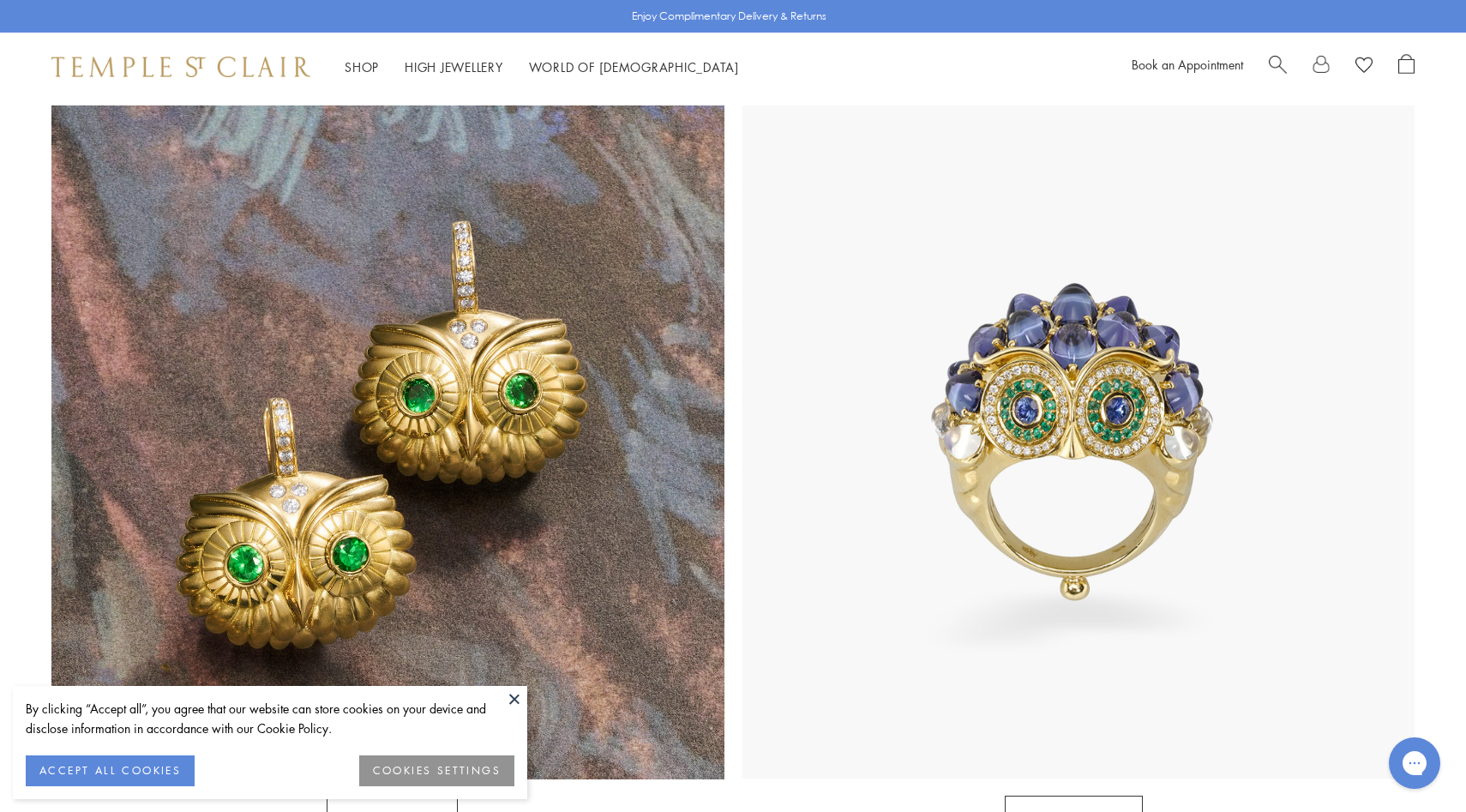
scroll to position [1569, 0]
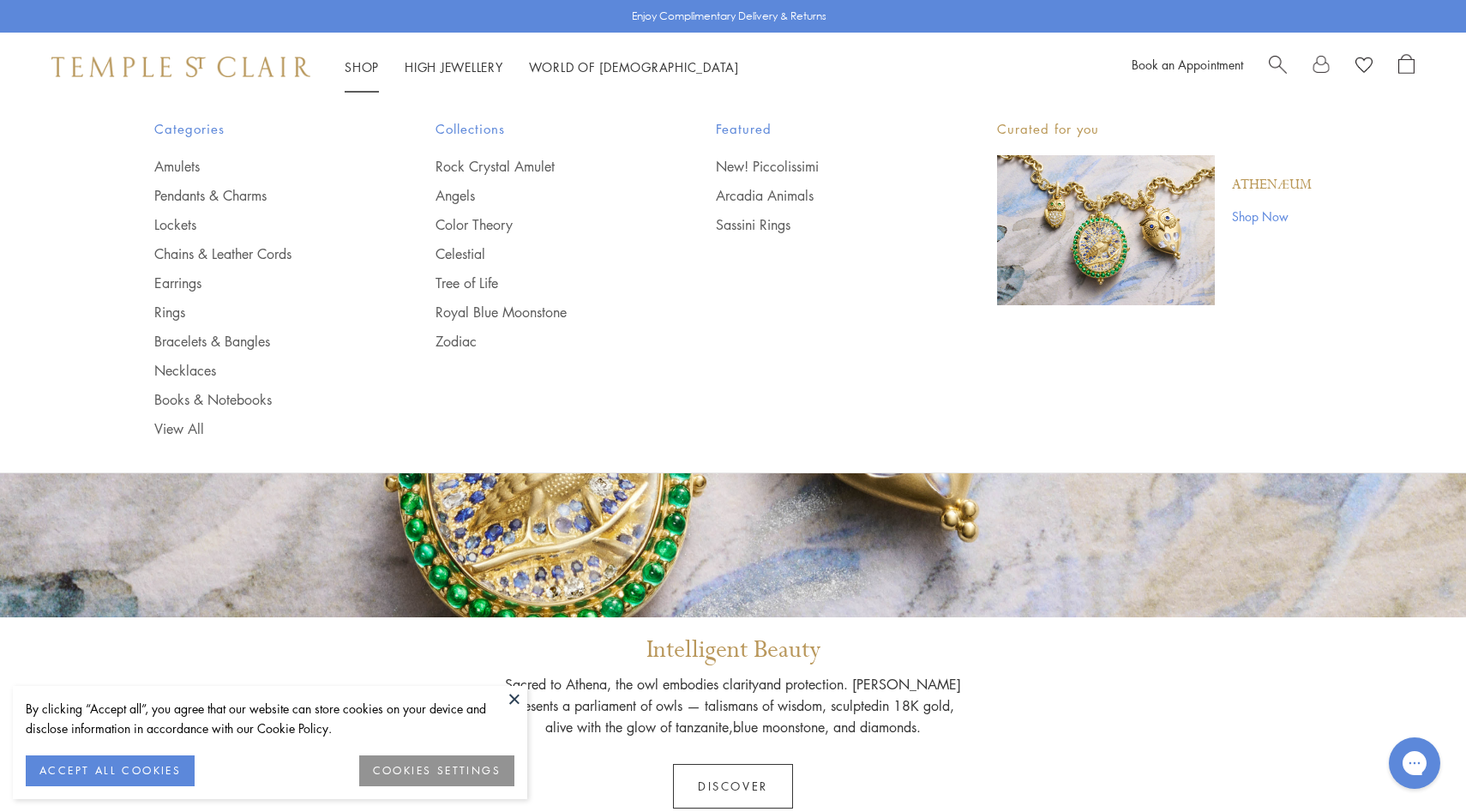
click at [777, 185] on ul "New! Piccolissimi Arcadia Animals Sassini Rings" at bounding box center [822, 195] width 213 height 77
click at [777, 192] on link "Arcadia Animals" at bounding box center [822, 195] width 213 height 19
